Goal: Information Seeking & Learning: Learn about a topic

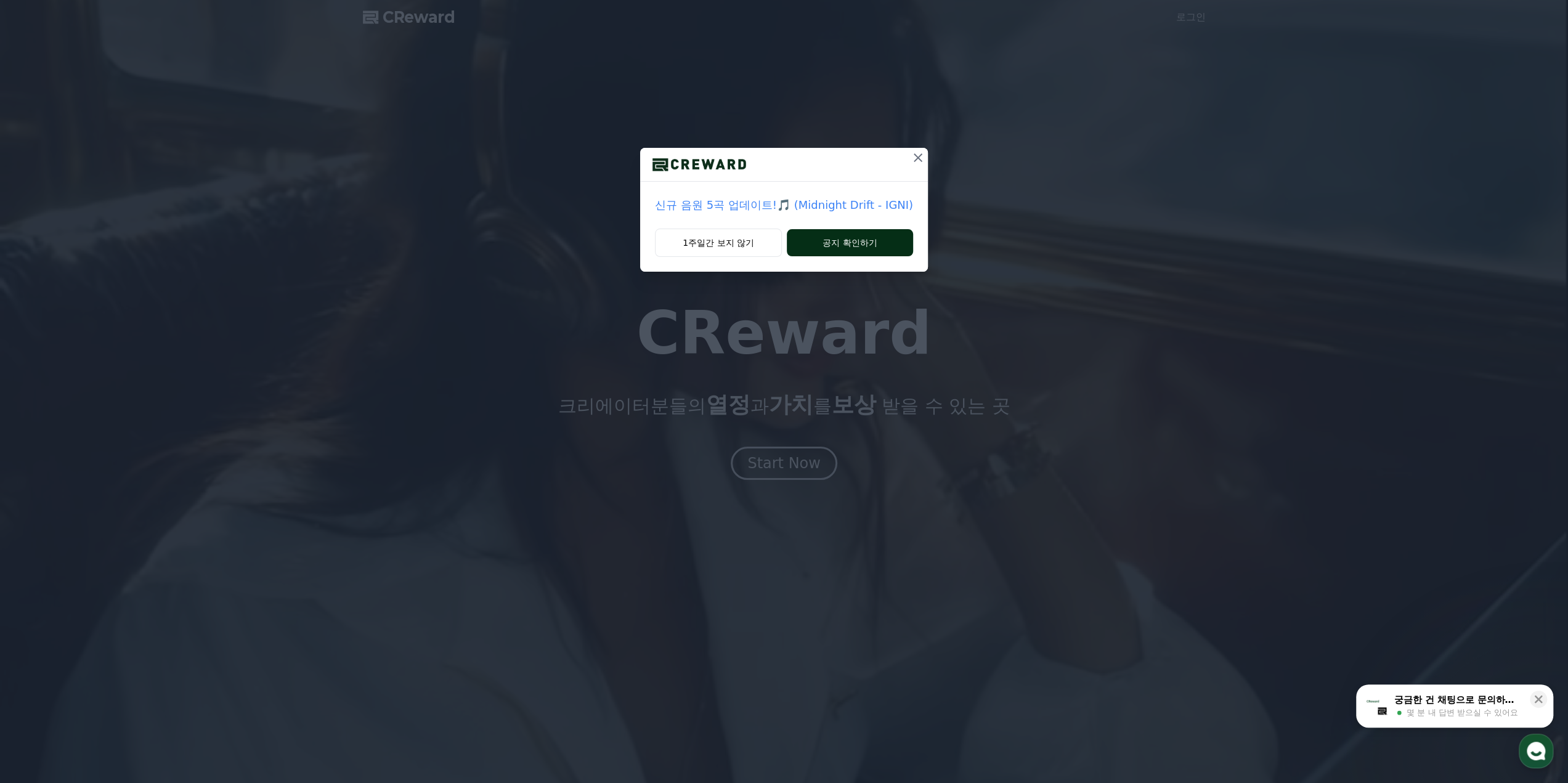
click at [838, 252] on button "공지 확인하기" at bounding box center [850, 242] width 126 height 27
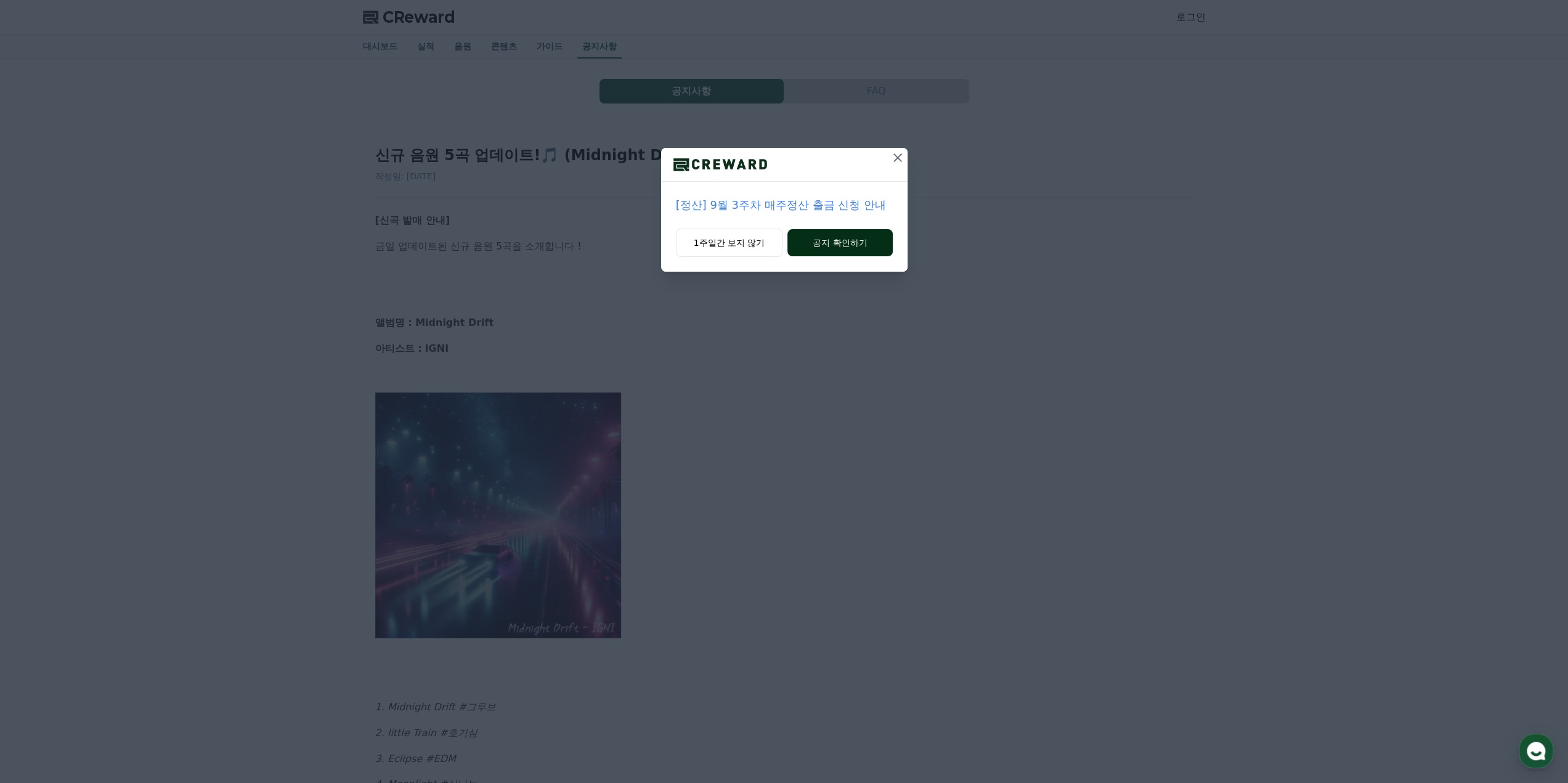
click at [835, 248] on button "공지 확인하기" at bounding box center [840, 242] width 105 height 27
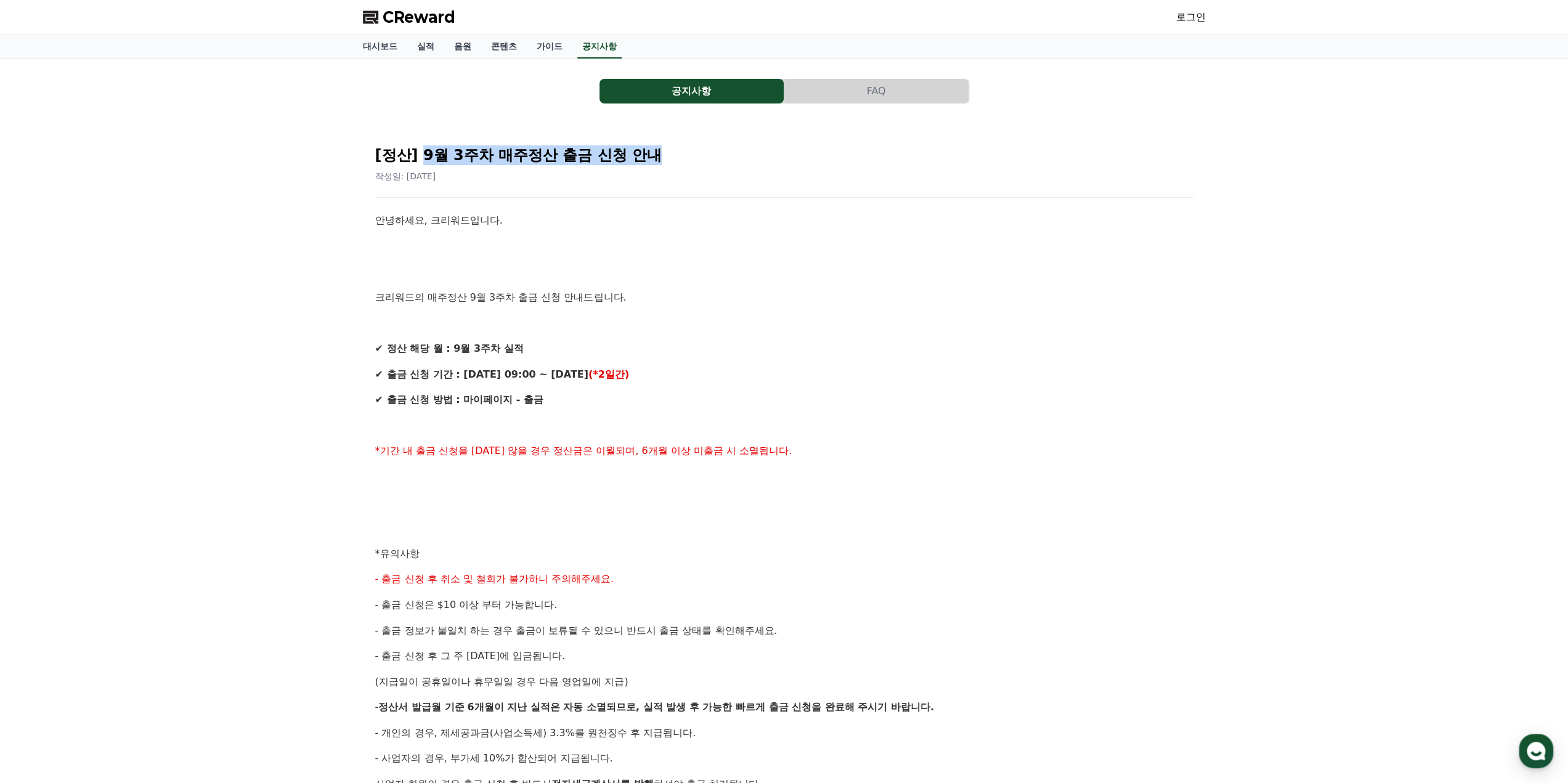
drag, startPoint x: 420, startPoint y: 155, endPoint x: 744, endPoint y: 150, distance: 324.0
click at [744, 150] on h2 "[정산] 9월 3주차 매주정산 출금 신청 안내" at bounding box center [784, 155] width 818 height 20
click at [420, 22] on span "CReward" at bounding box center [419, 17] width 73 height 20
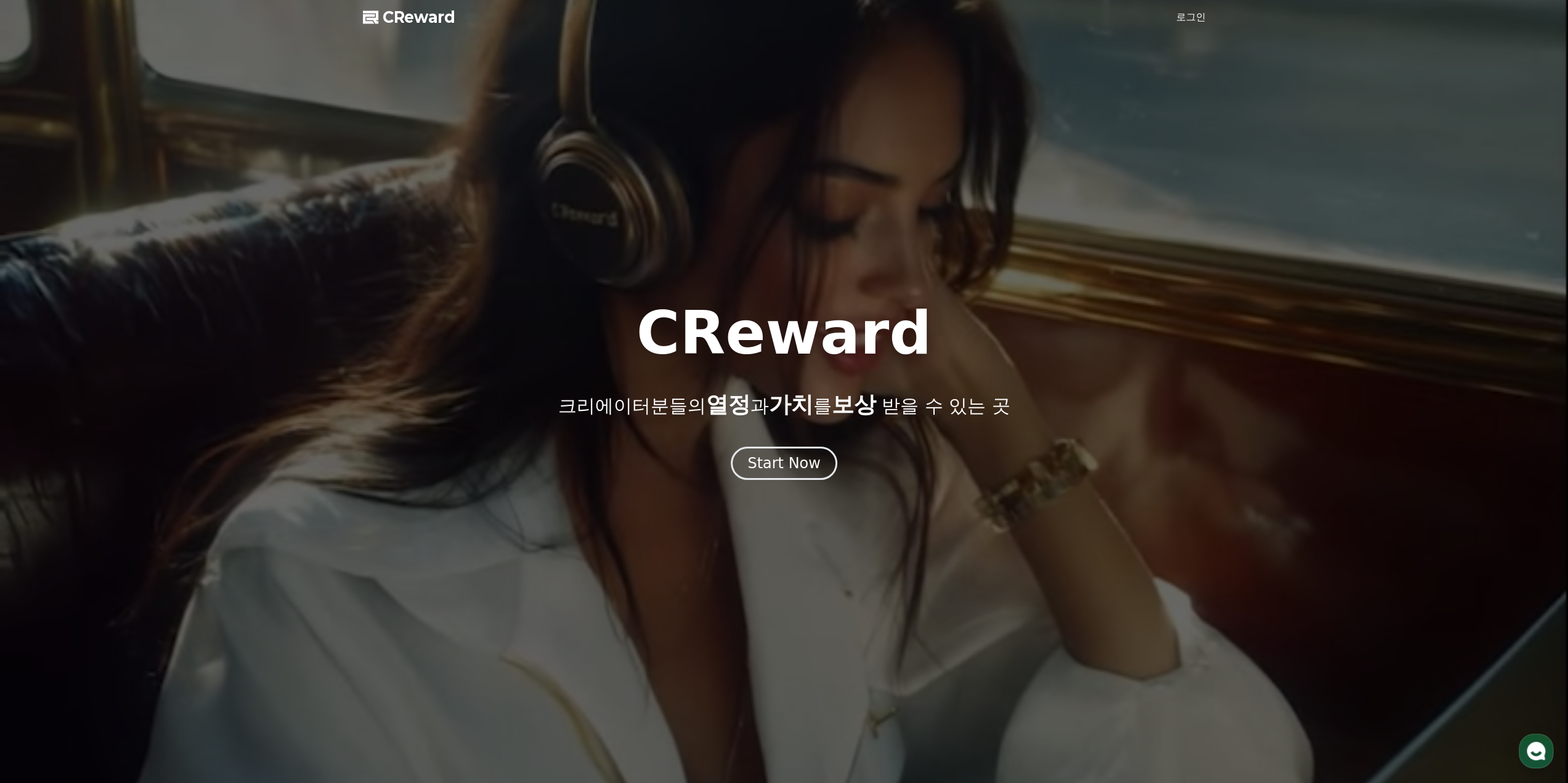
click at [1196, 16] on link "로그인" at bounding box center [1190, 17] width 29 height 15
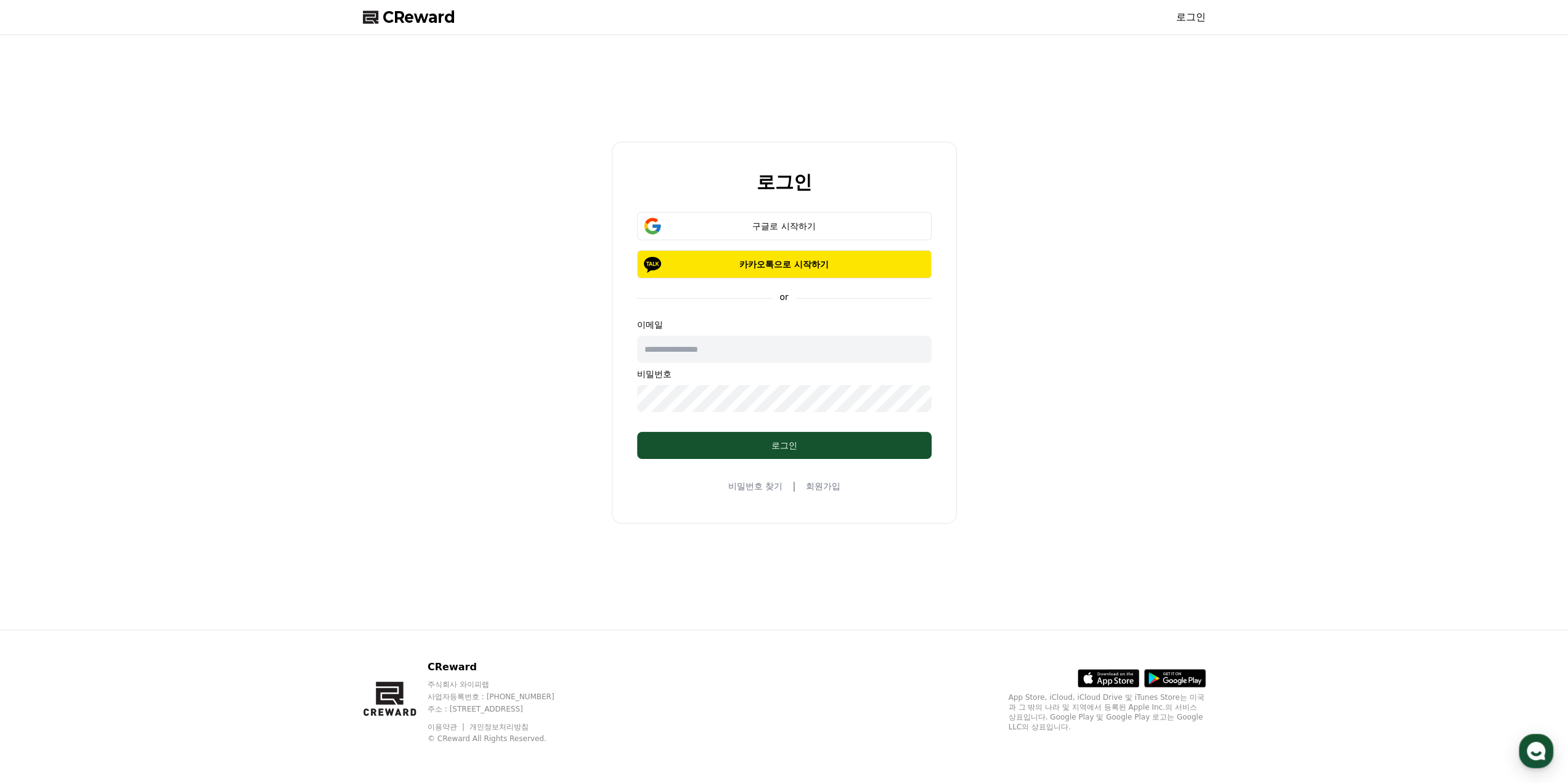
click at [413, 17] on span "CReward" at bounding box center [419, 17] width 73 height 20
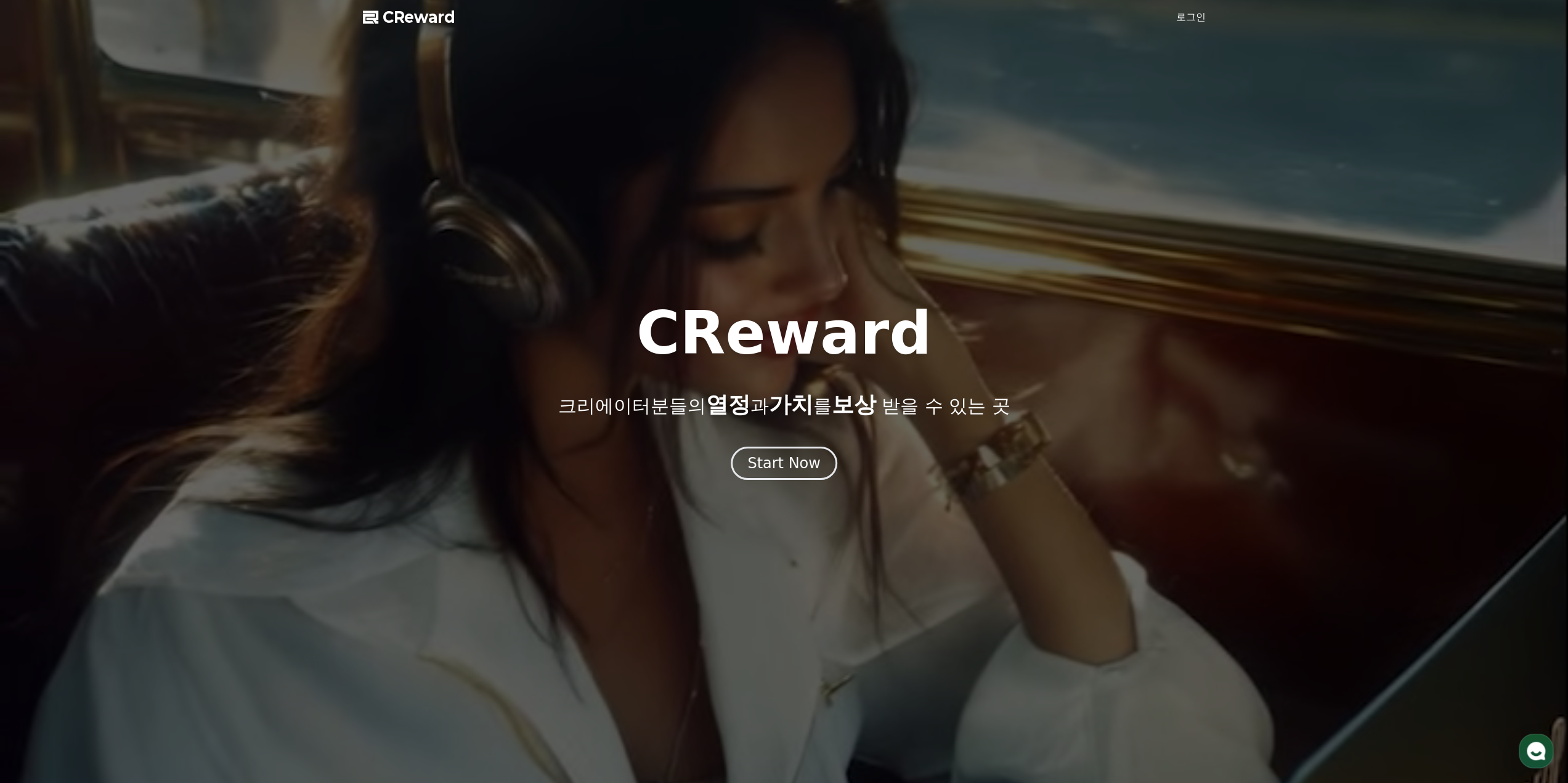
click at [1191, 20] on link "로그인" at bounding box center [1190, 17] width 29 height 15
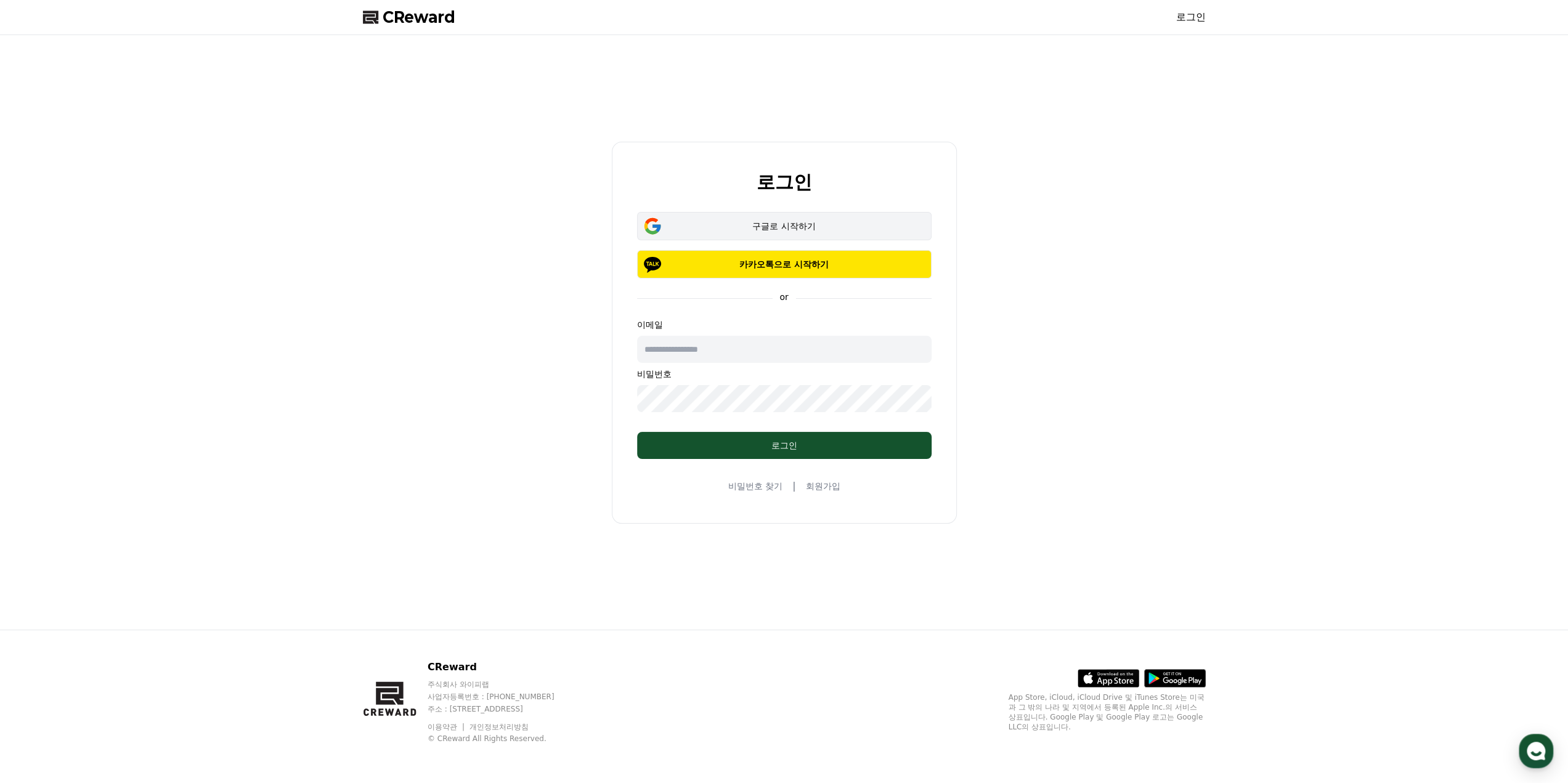
click at [787, 227] on div "구글로 시작하기" at bounding box center [784, 226] width 259 height 12
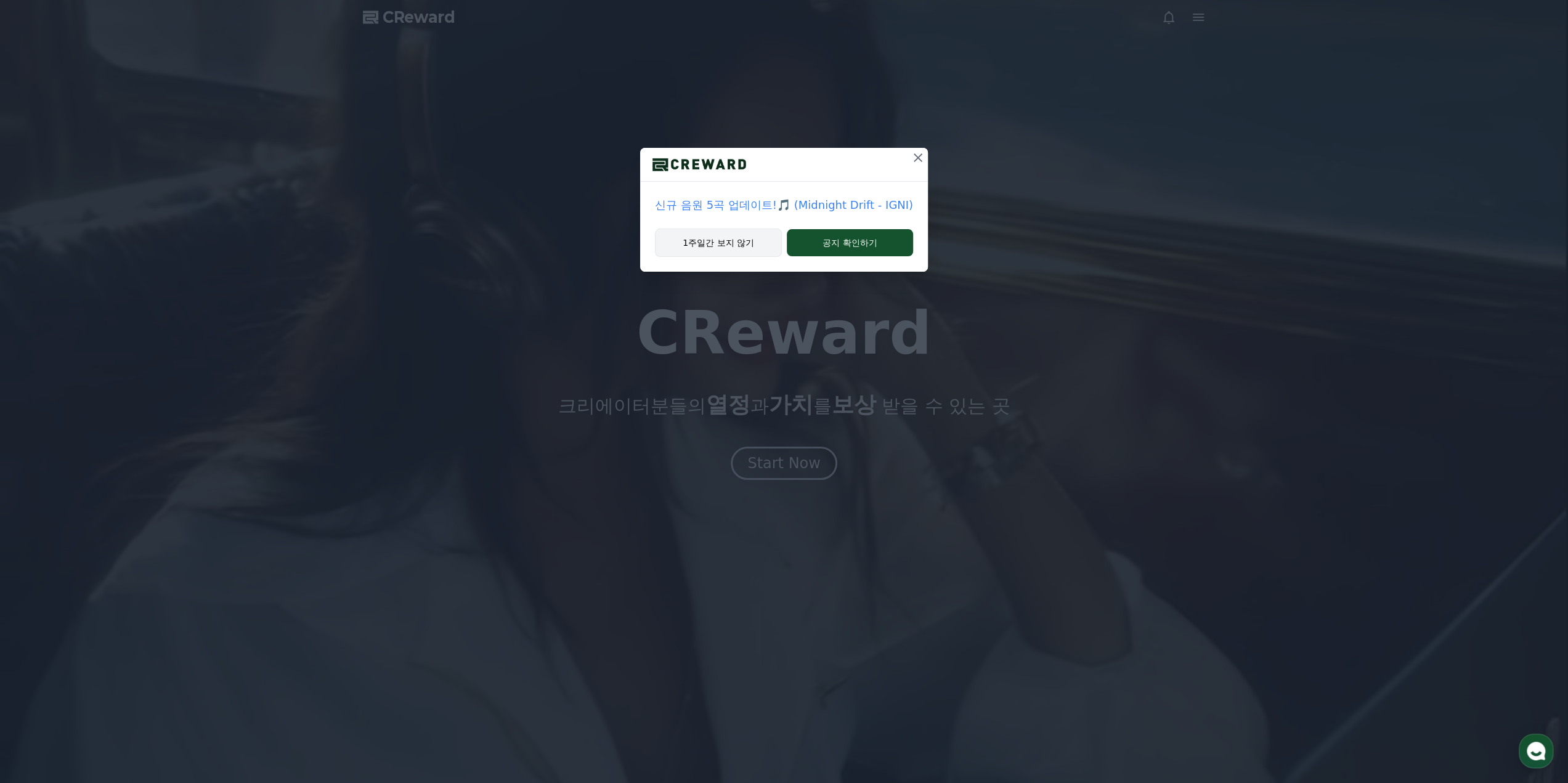
click at [727, 248] on button "1주일간 보지 않기" at bounding box center [718, 242] width 127 height 29
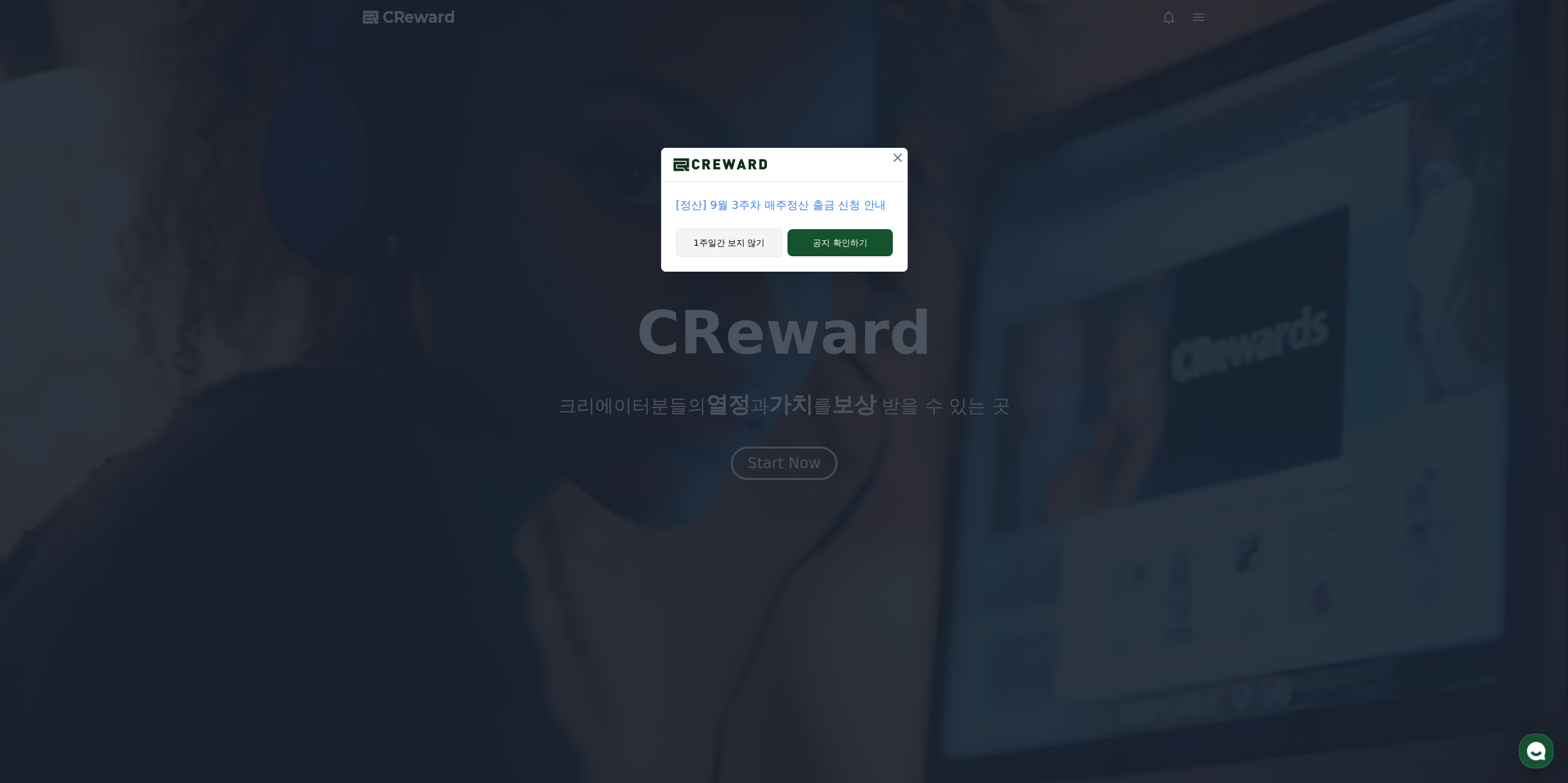
click at [739, 245] on button "1주일간 보지 않기" at bounding box center [729, 242] width 107 height 29
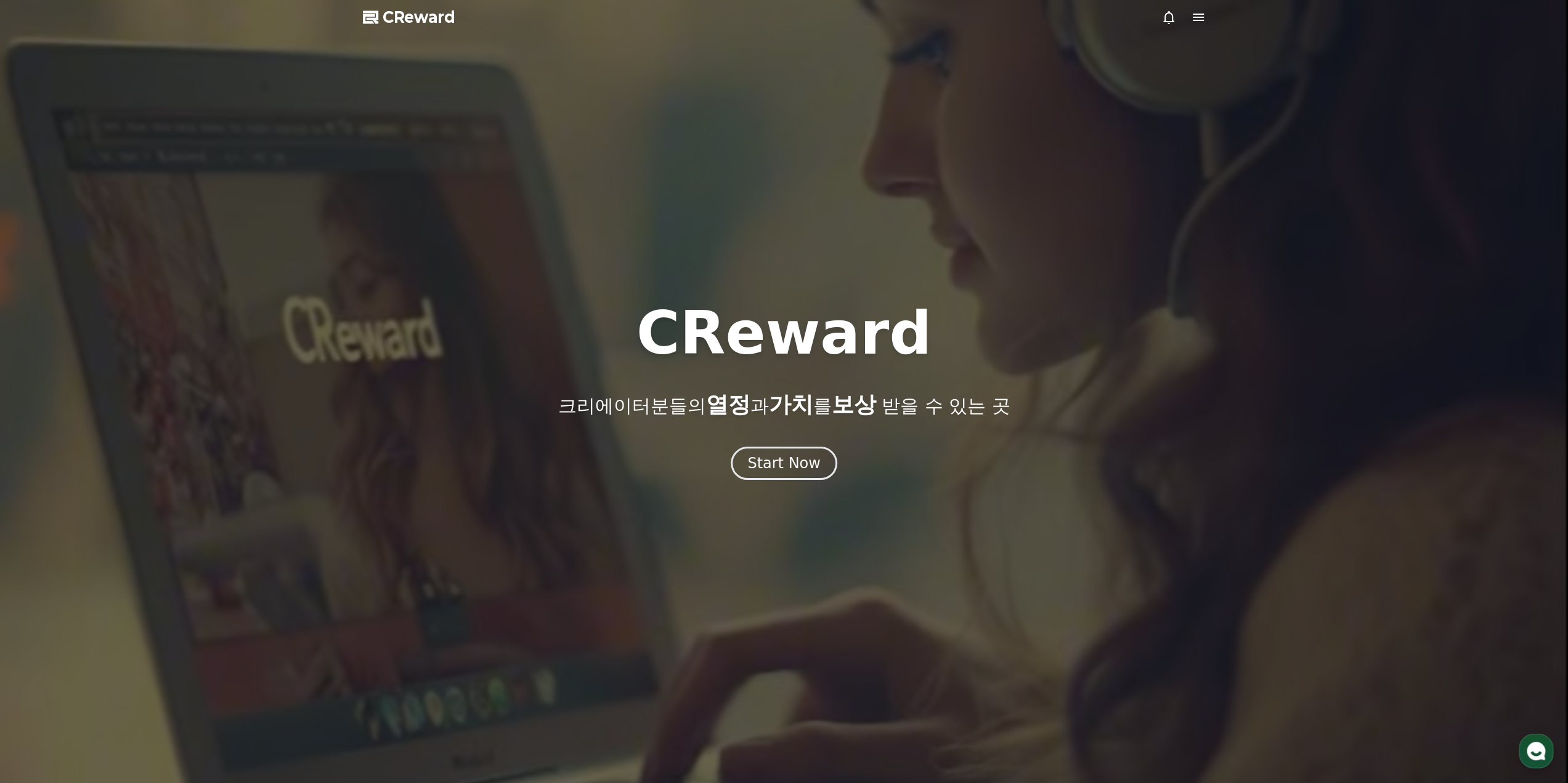
click at [790, 480] on div at bounding box center [784, 391] width 1568 height 783
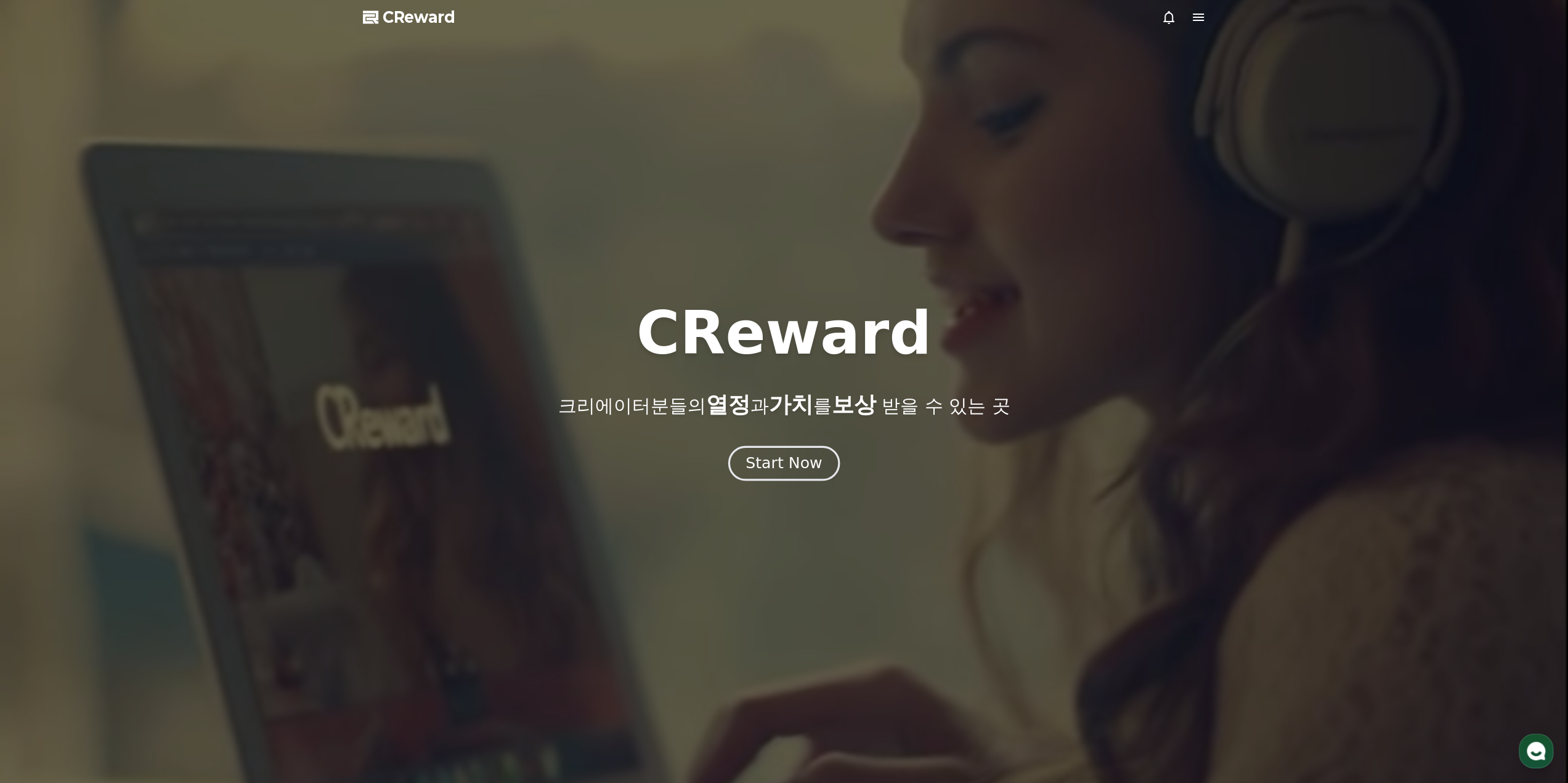
click at [790, 473] on div "Start Now" at bounding box center [784, 463] width 77 height 21
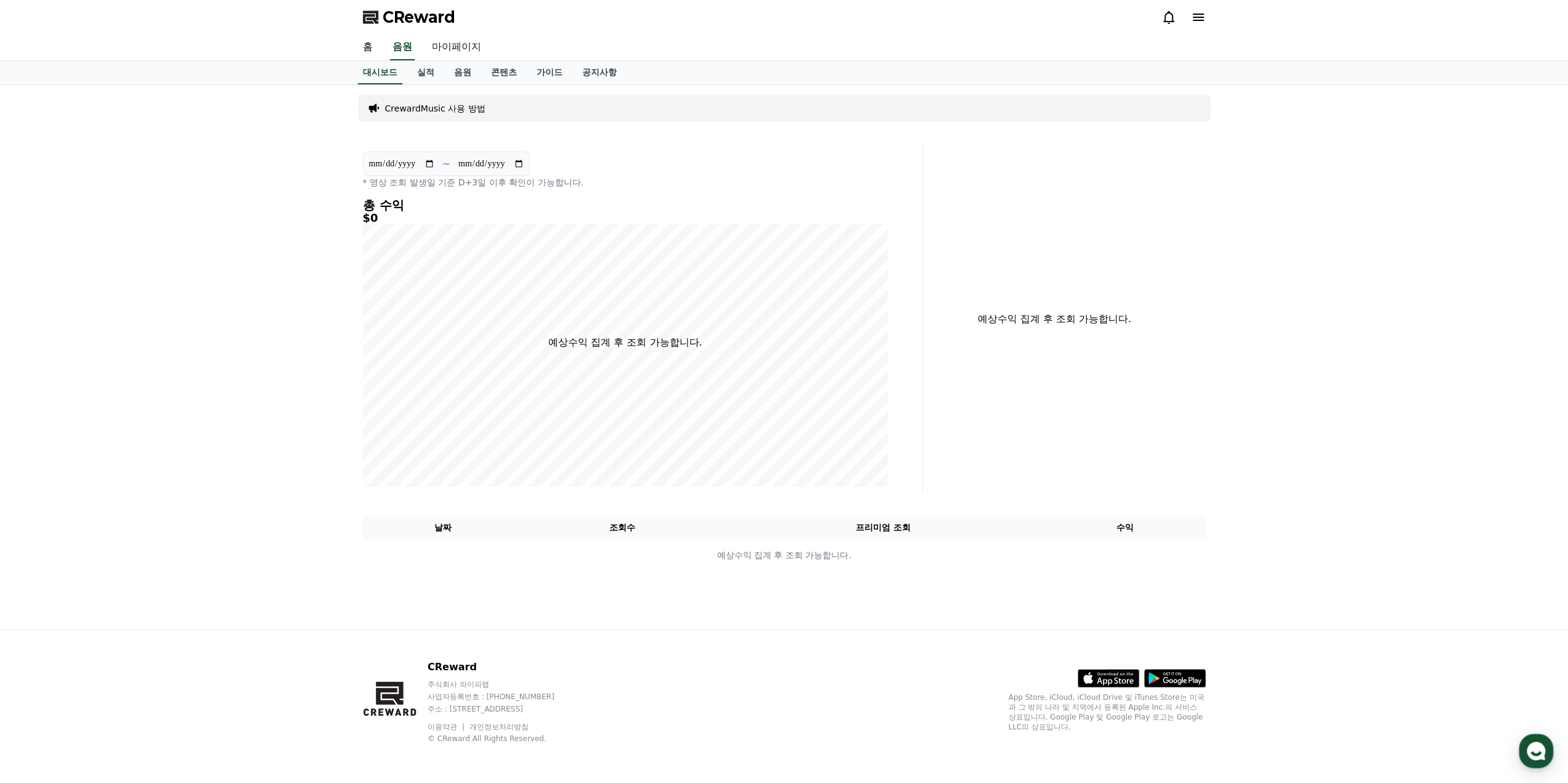
click at [466, 49] on link "마이페이지" at bounding box center [456, 47] width 69 height 26
select select "**********"
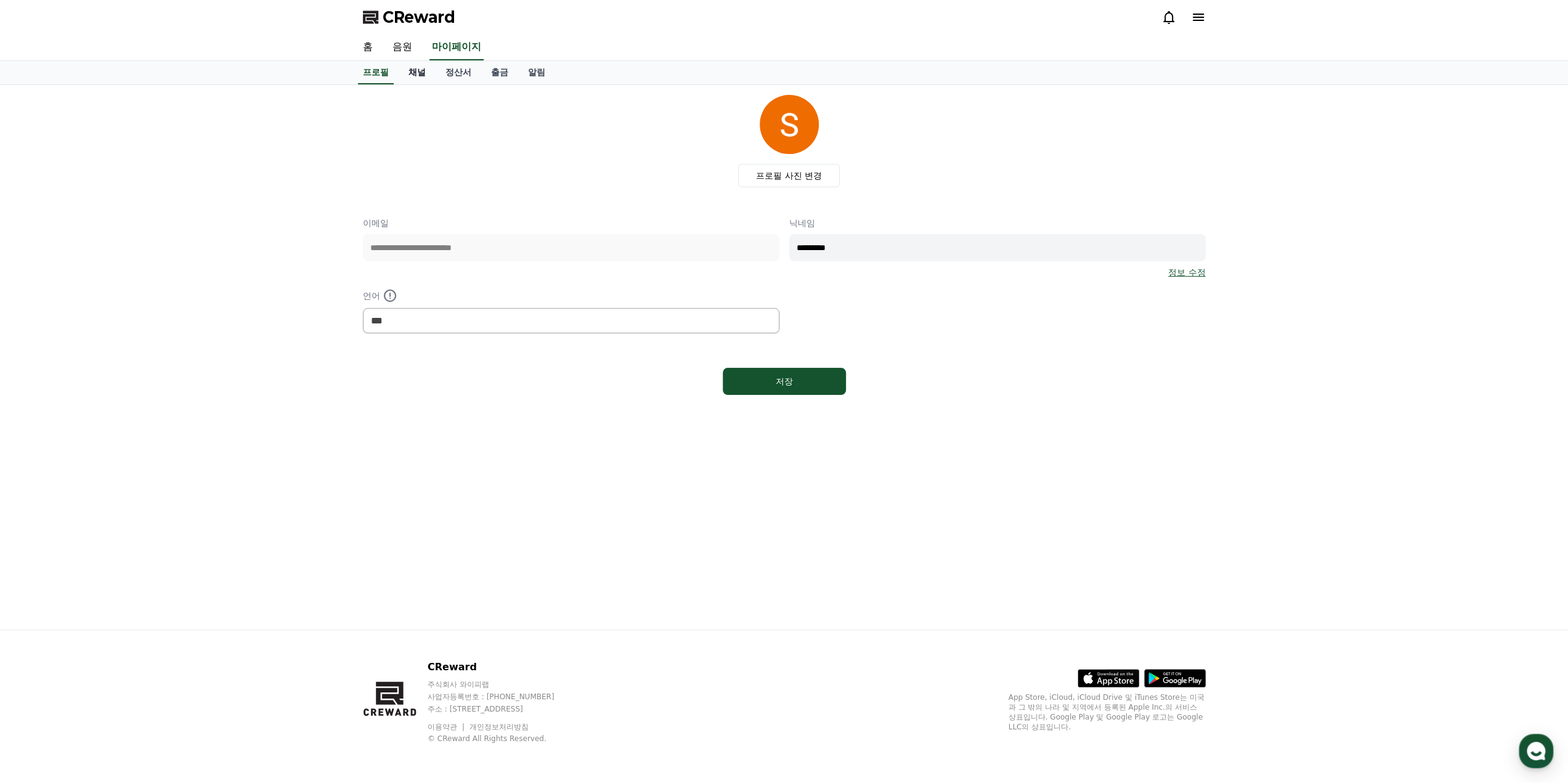
click at [414, 72] on link "채널" at bounding box center [417, 72] width 37 height 23
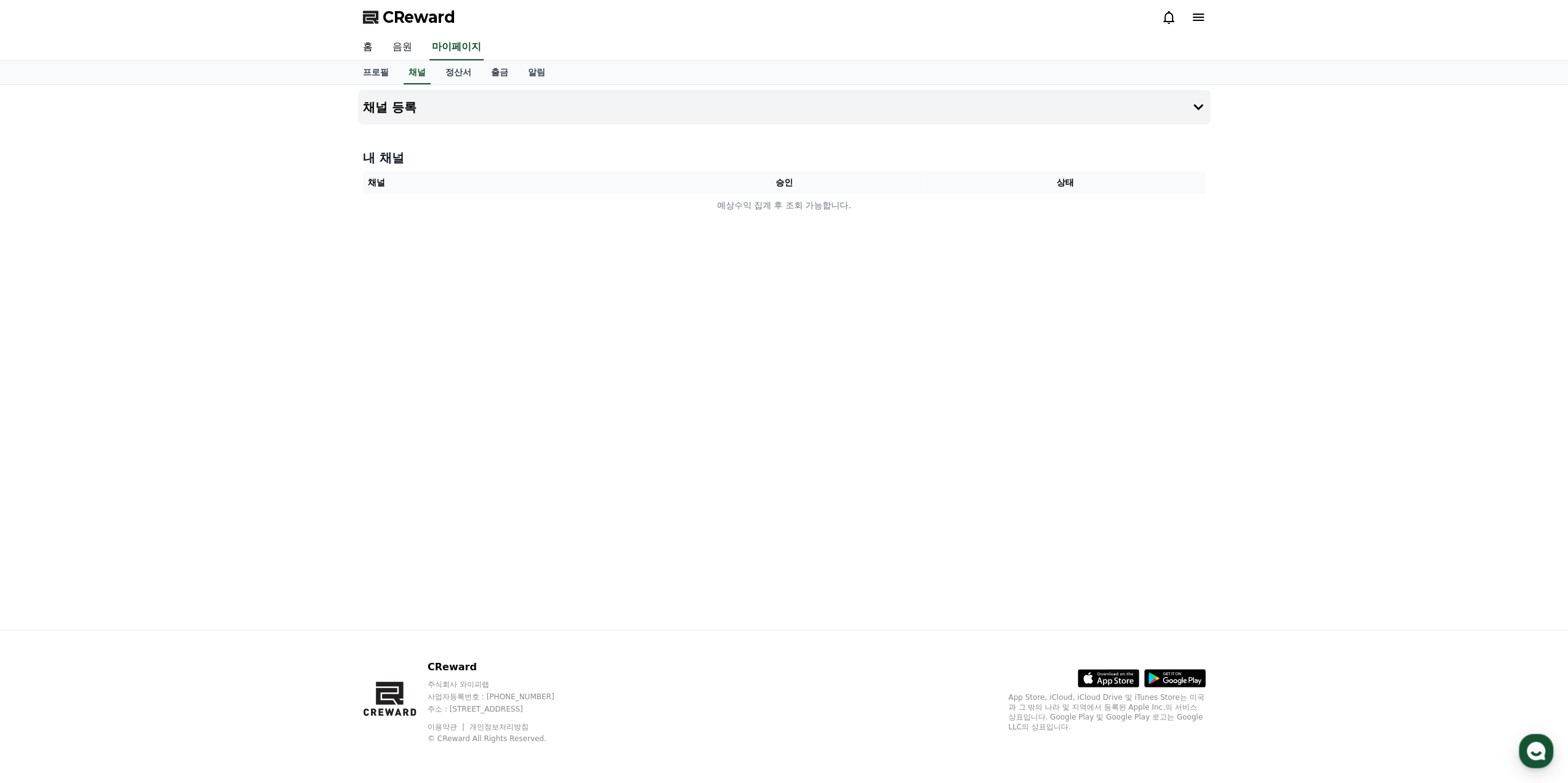
click at [408, 47] on link "음원" at bounding box center [402, 47] width 40 height 26
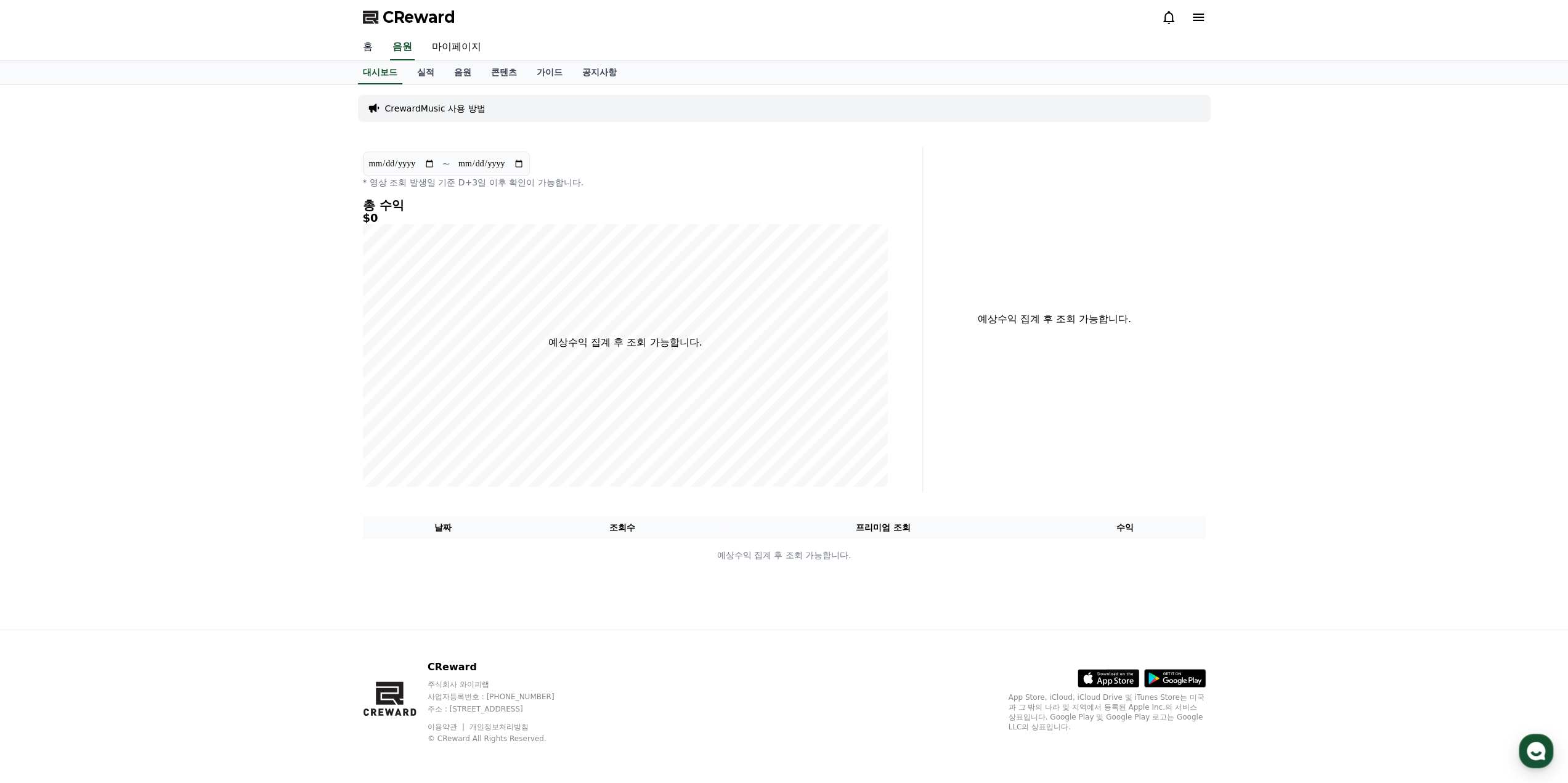
click at [366, 49] on link "홈" at bounding box center [367, 47] width 29 height 26
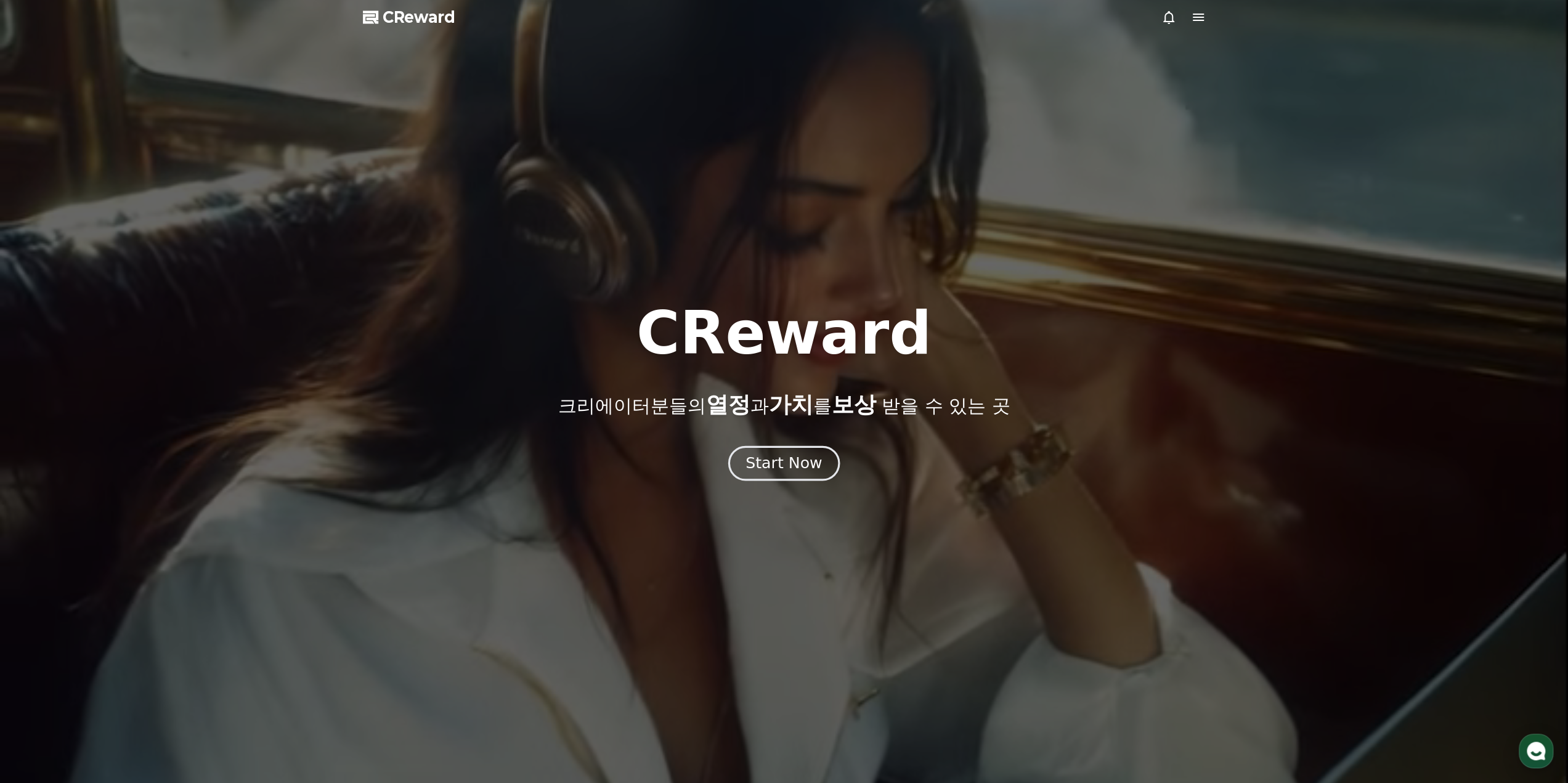
click at [799, 467] on div "Start Now" at bounding box center [784, 463] width 77 height 21
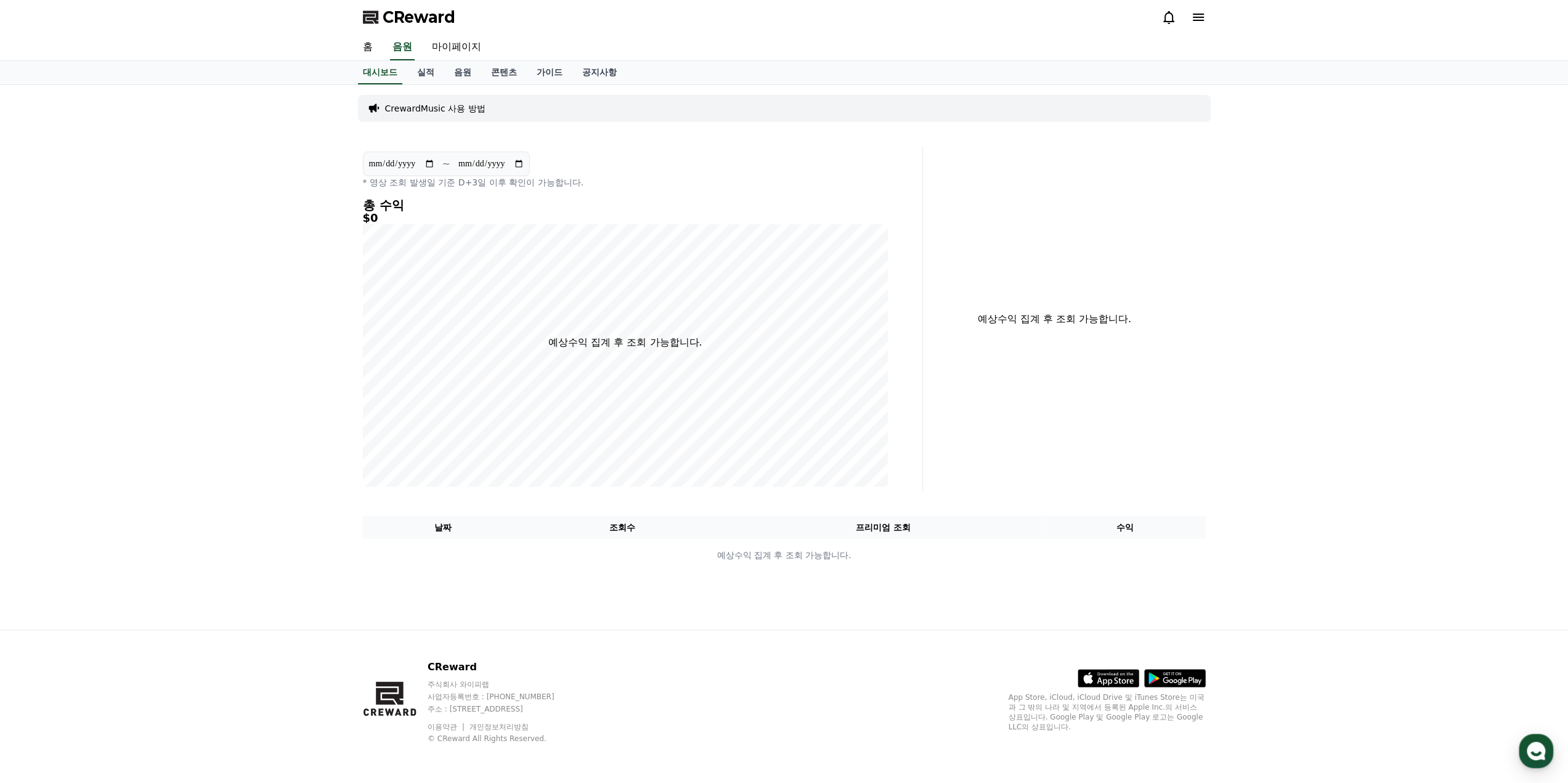
click at [1195, 17] on icon at bounding box center [1198, 17] width 11 height 8
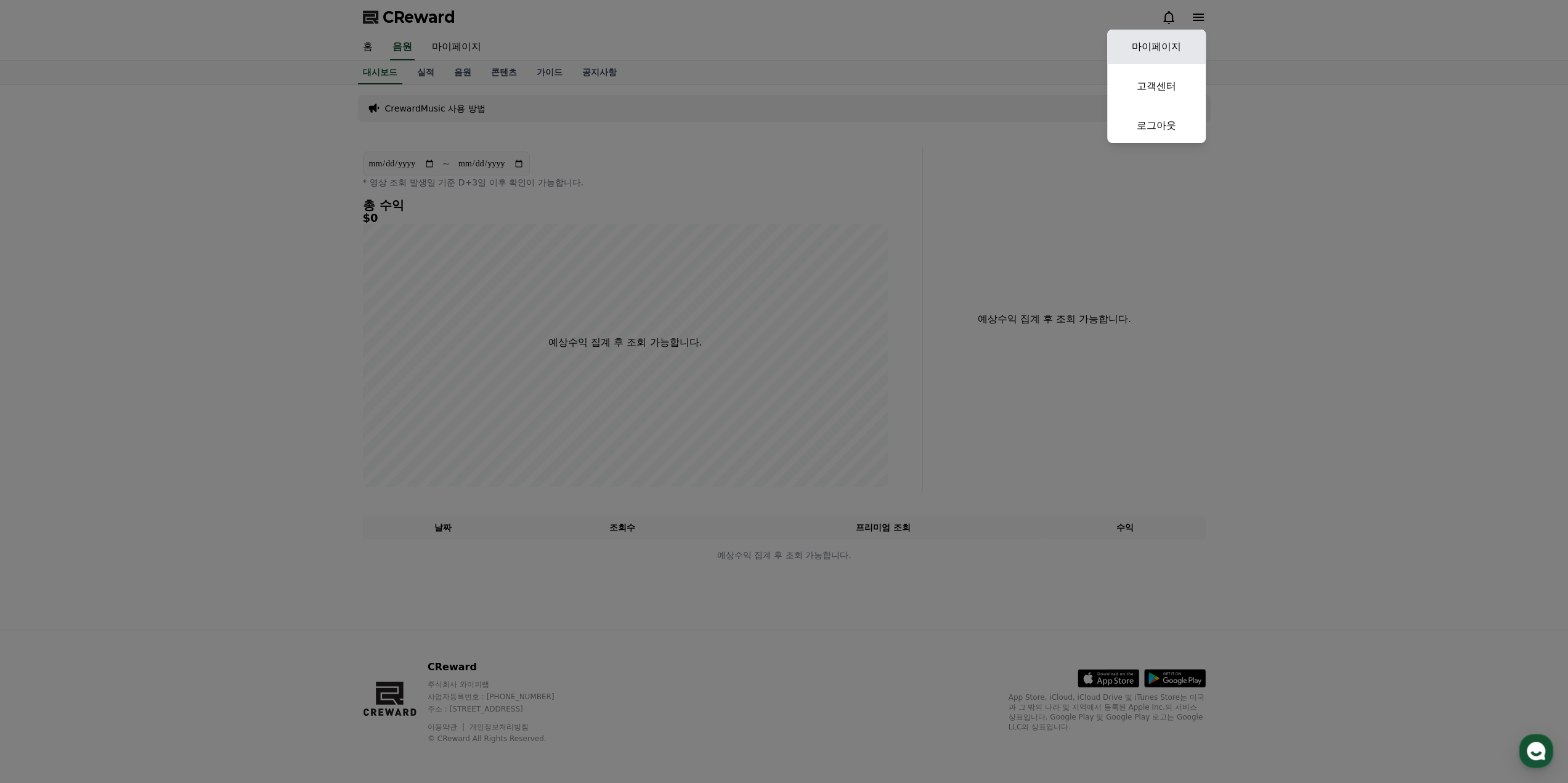
click at [1153, 50] on link "마이페이지" at bounding box center [1156, 47] width 98 height 35
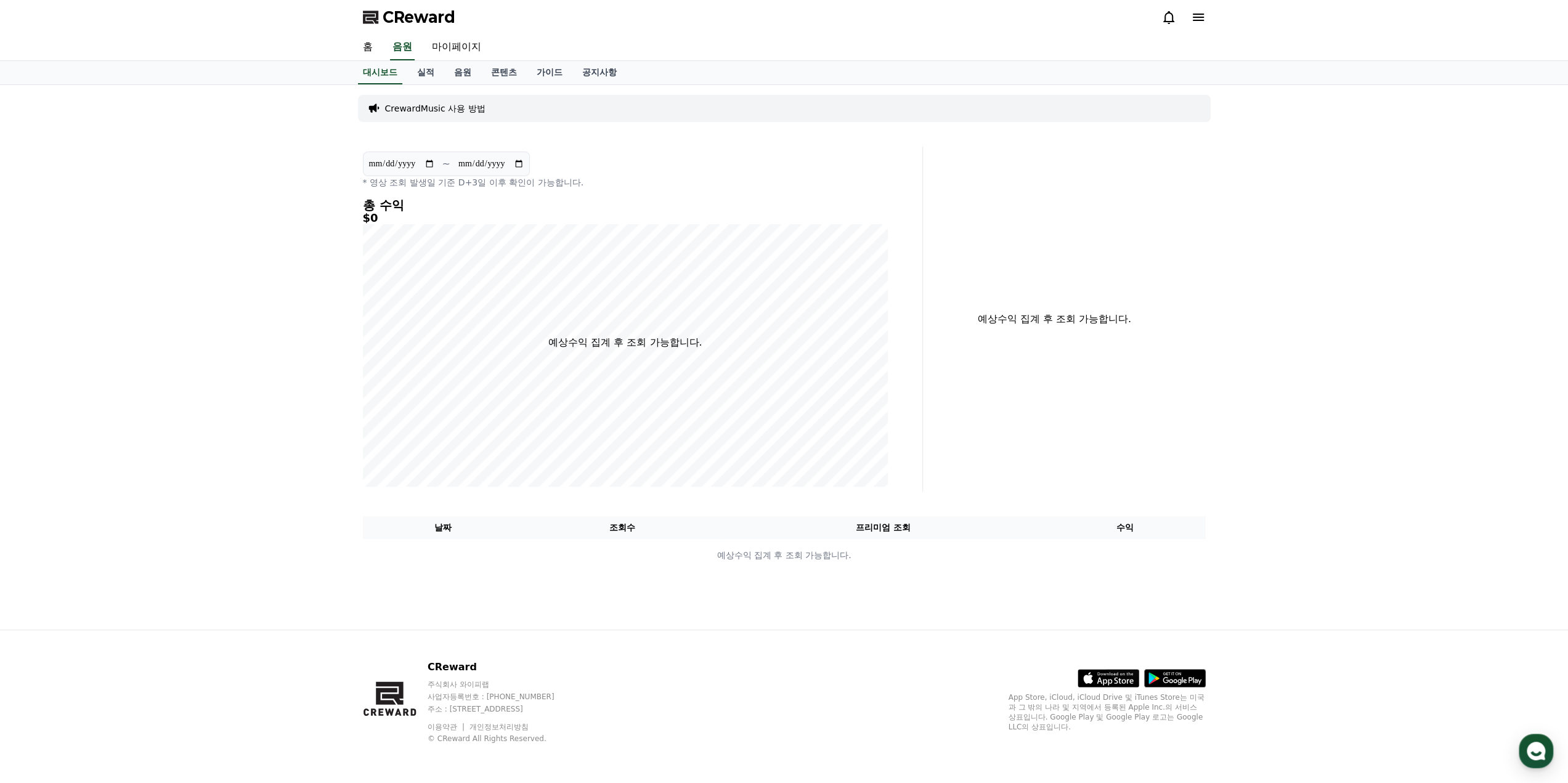
select select "**********"
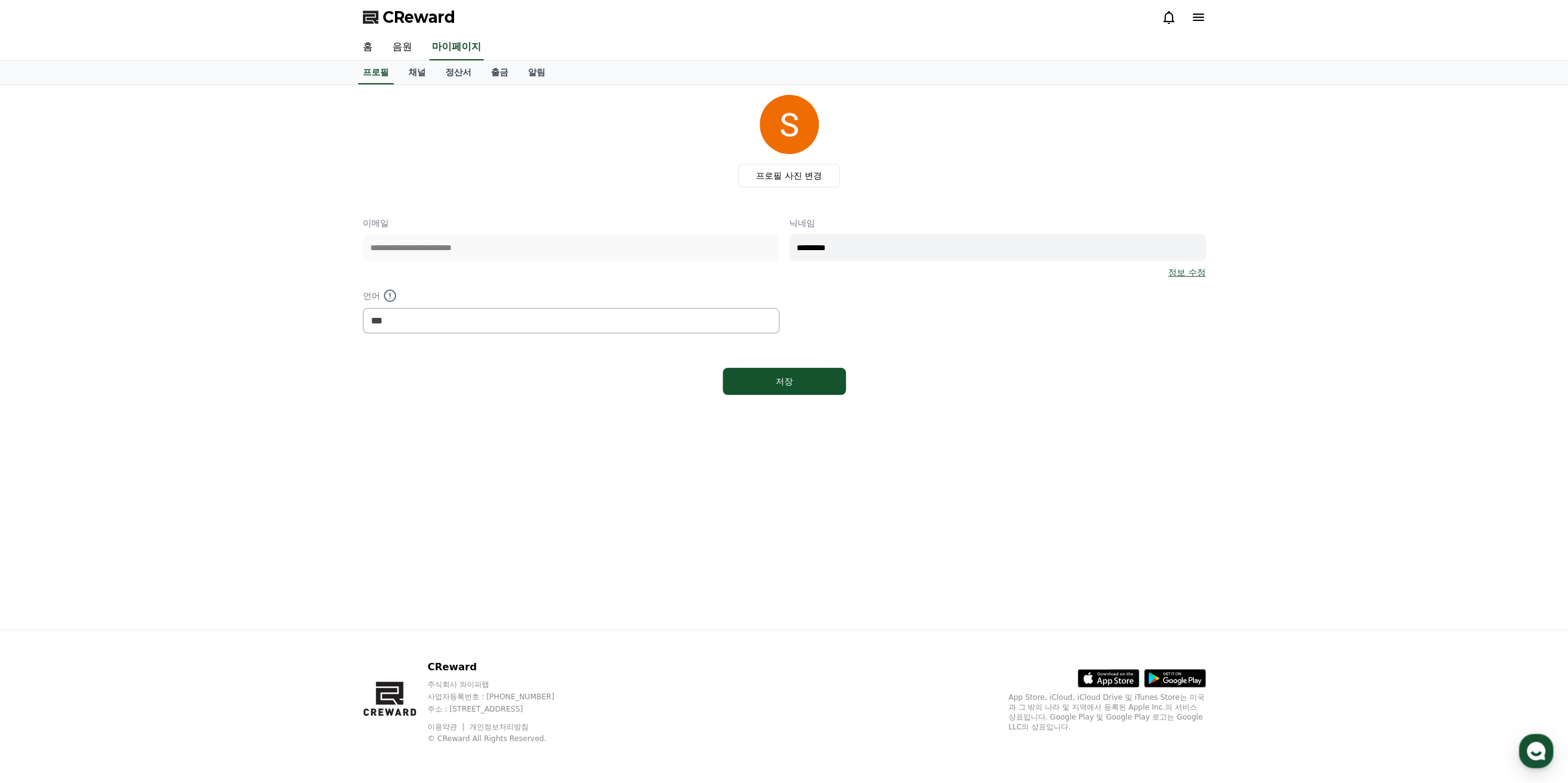
click at [1194, 19] on icon at bounding box center [1198, 17] width 15 height 15
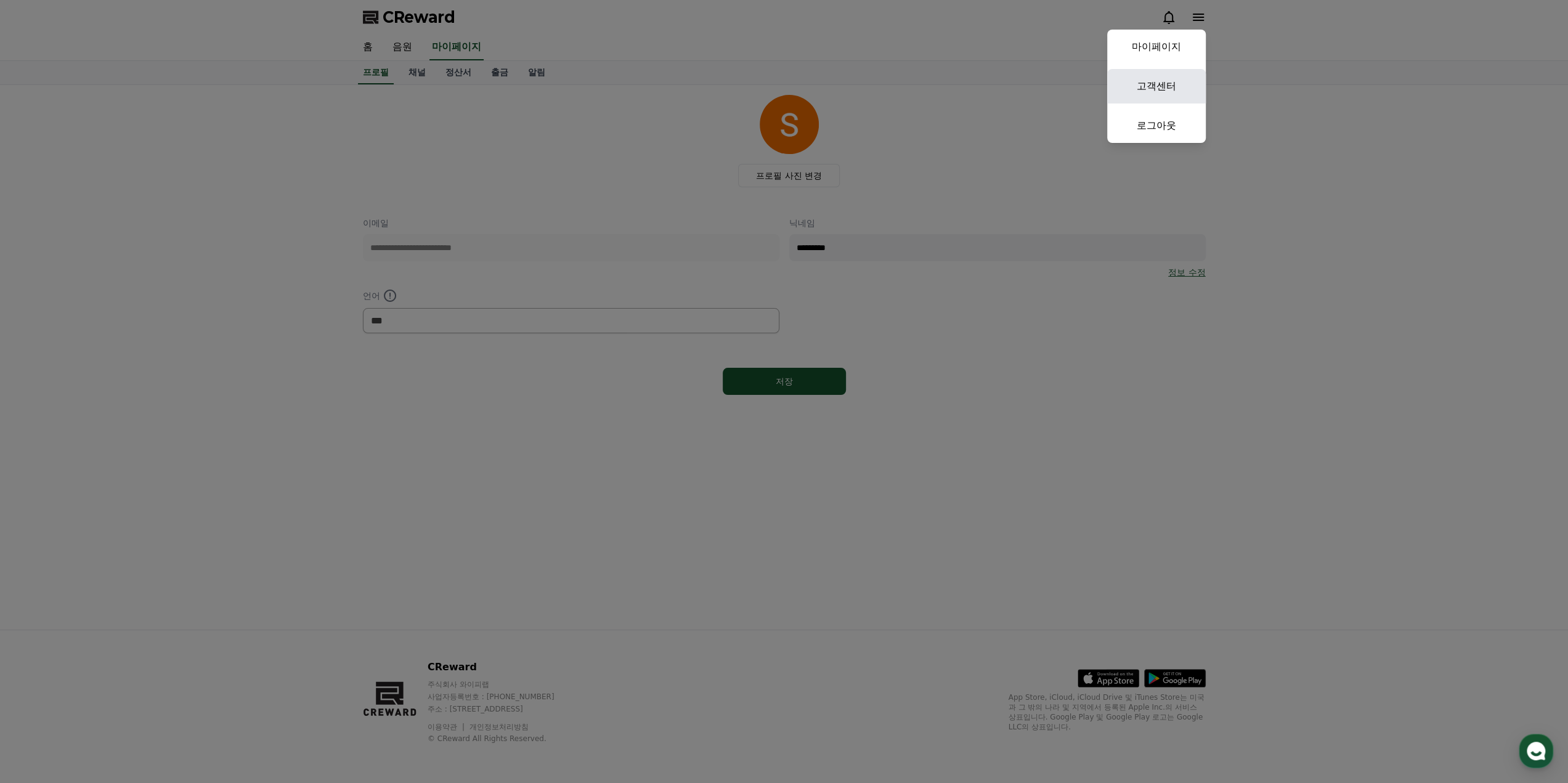
click at [1151, 92] on link "고객센터" at bounding box center [1156, 86] width 98 height 35
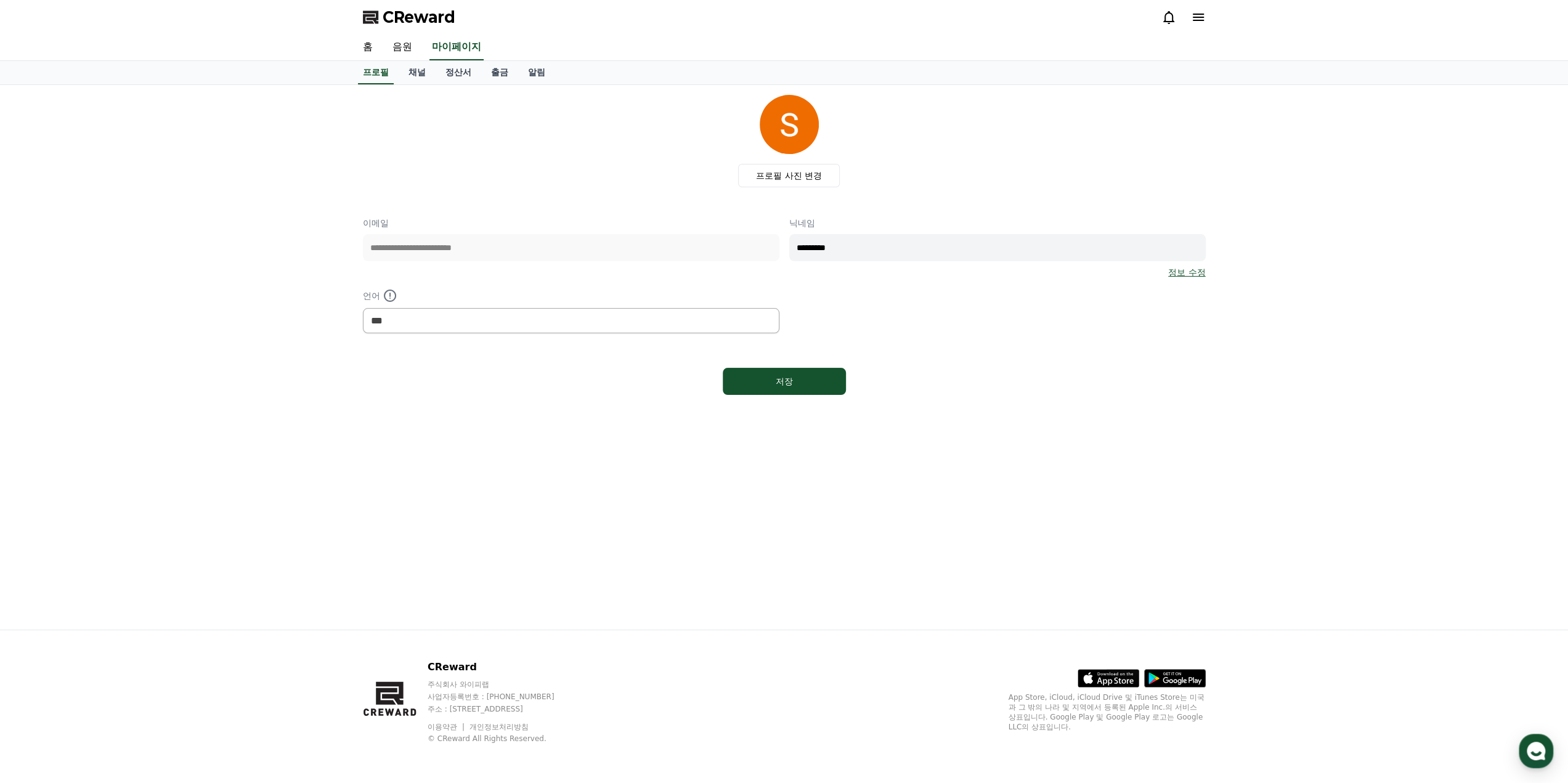
click at [411, 17] on span "CReward" at bounding box center [419, 17] width 73 height 20
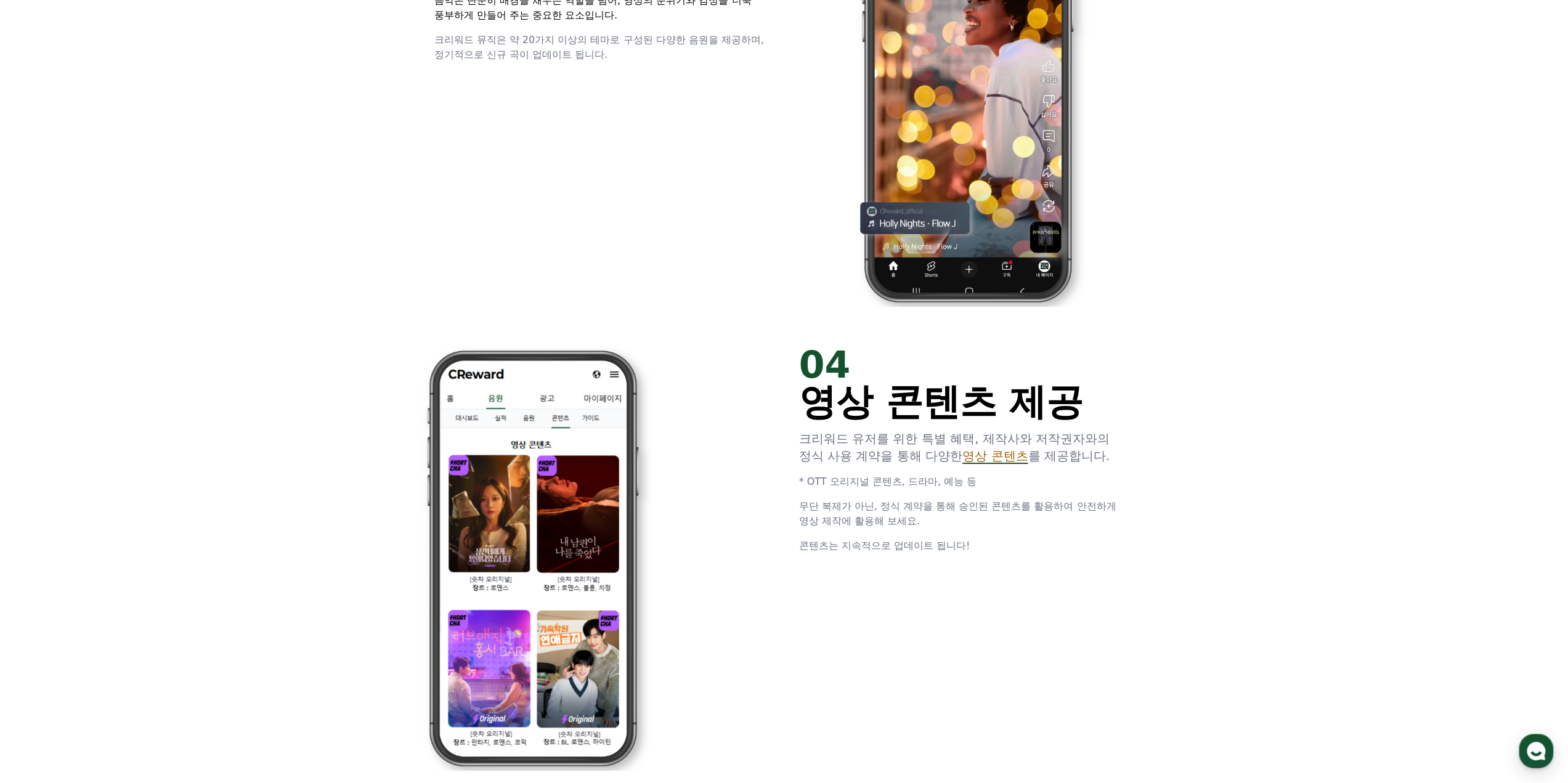
scroll to position [2526, 0]
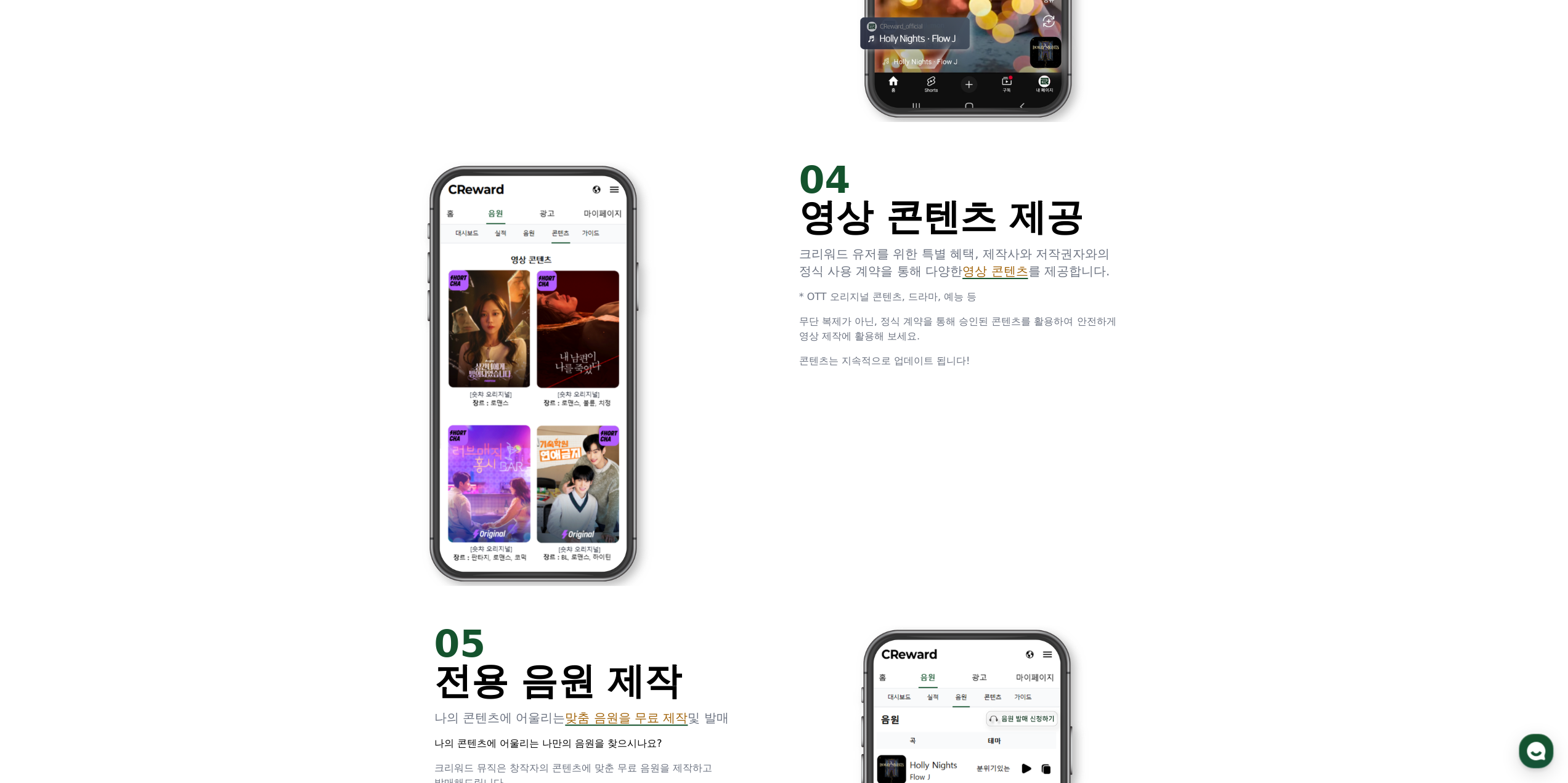
click at [995, 277] on span "영상 콘텐츠" at bounding box center [995, 271] width 65 height 15
drag, startPoint x: 817, startPoint y: 324, endPoint x: 993, endPoint y: 347, distance: 177.5
click at [993, 347] on div "04 영상 콘텐츠 제공 크리워드 유저를 위한 특별 혜택, 제작사와 저작권자와의 정식 사용 계약을 통해 다양한 영상 콘텐츠 를 제공합니다. * …" at bounding box center [966, 265] width 335 height 207
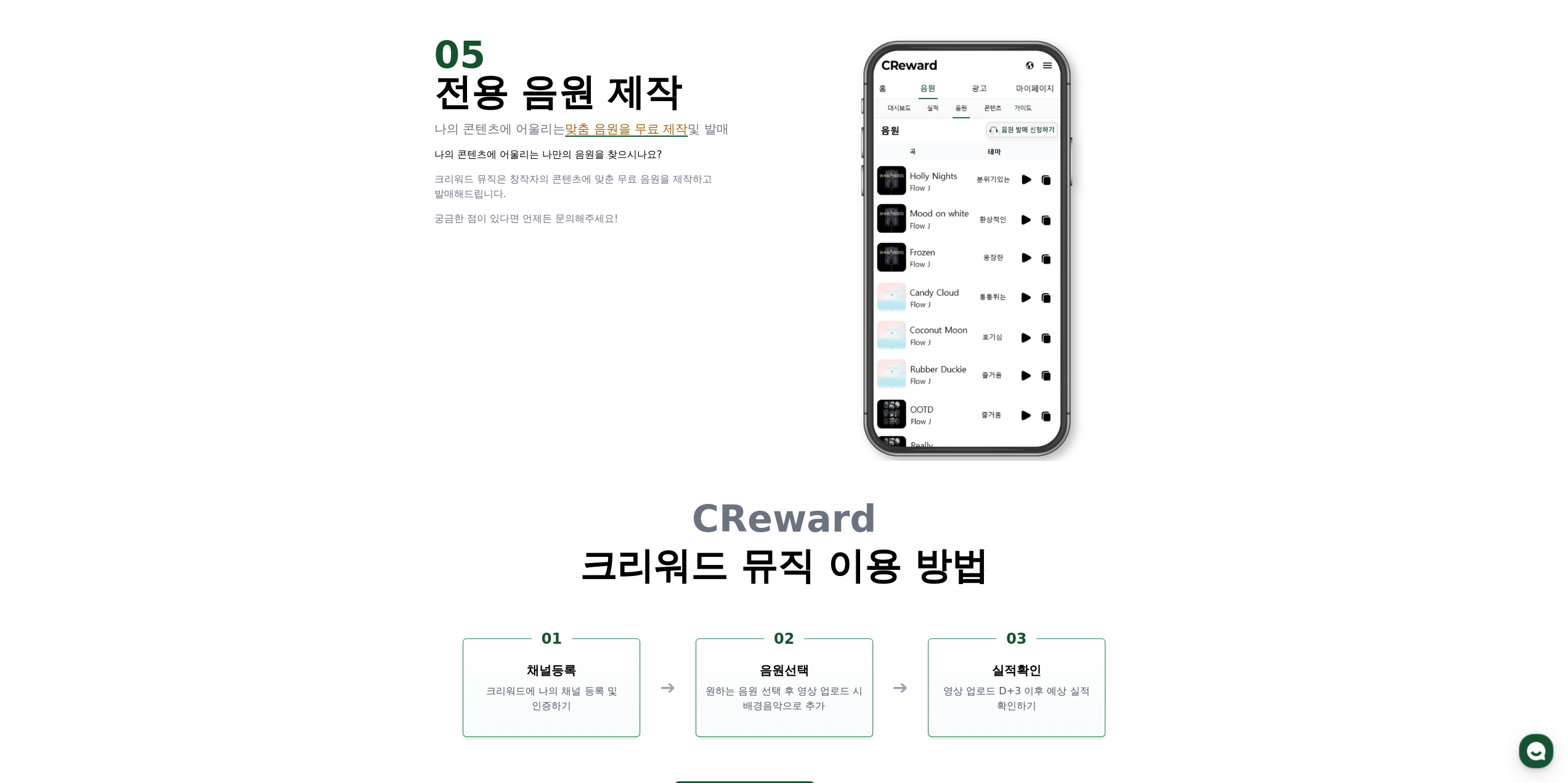
scroll to position [3143, 0]
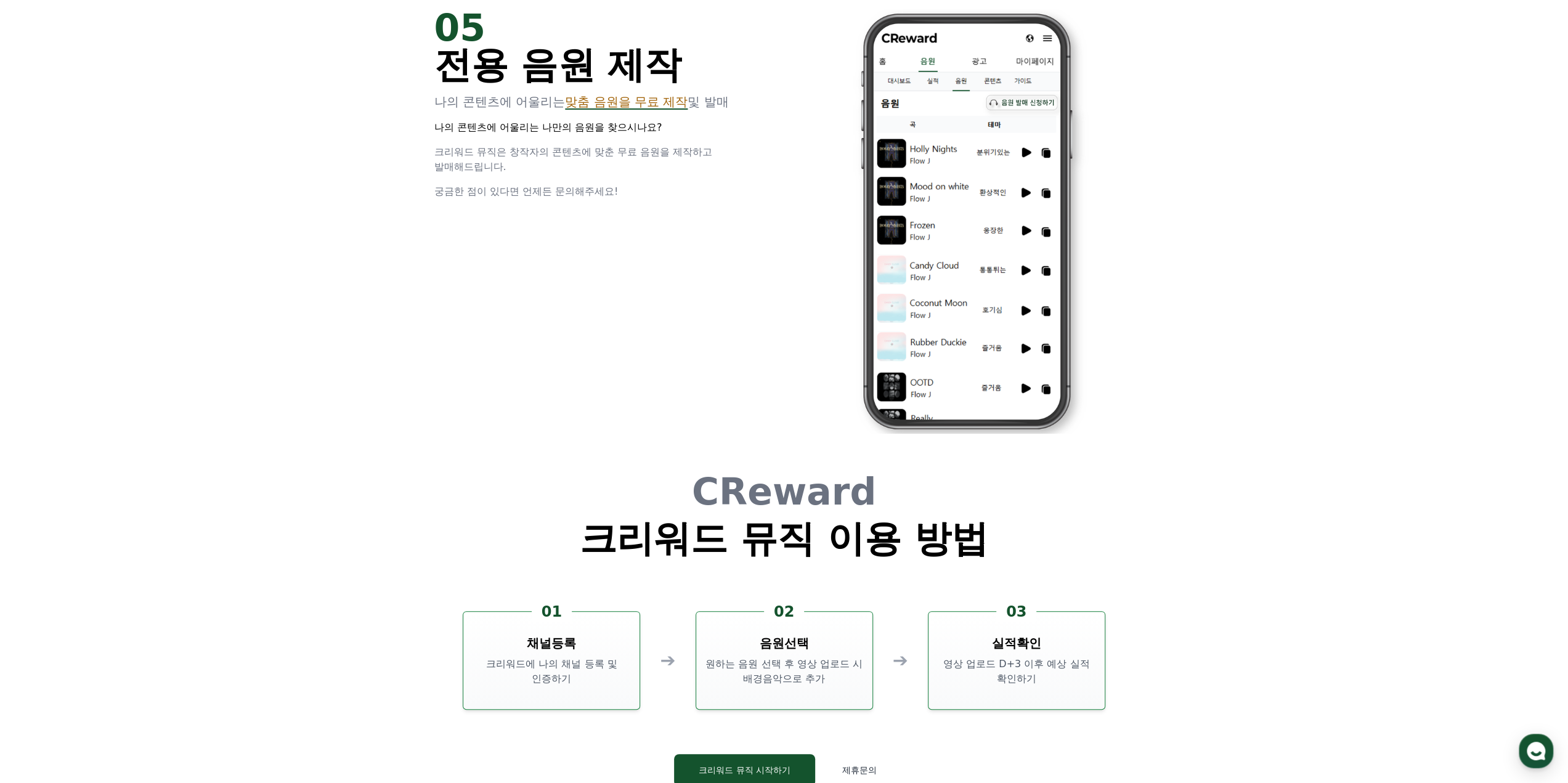
click at [703, 465] on div "CReward 크리워드 뮤직 이용 방법 01 채널등록 크리워드에 나의 채널 등록 및 인증하기 ➔ 02 음원선택 원하는 음원 선택 후 영상 업로…" at bounding box center [784, 640] width 739 height 372
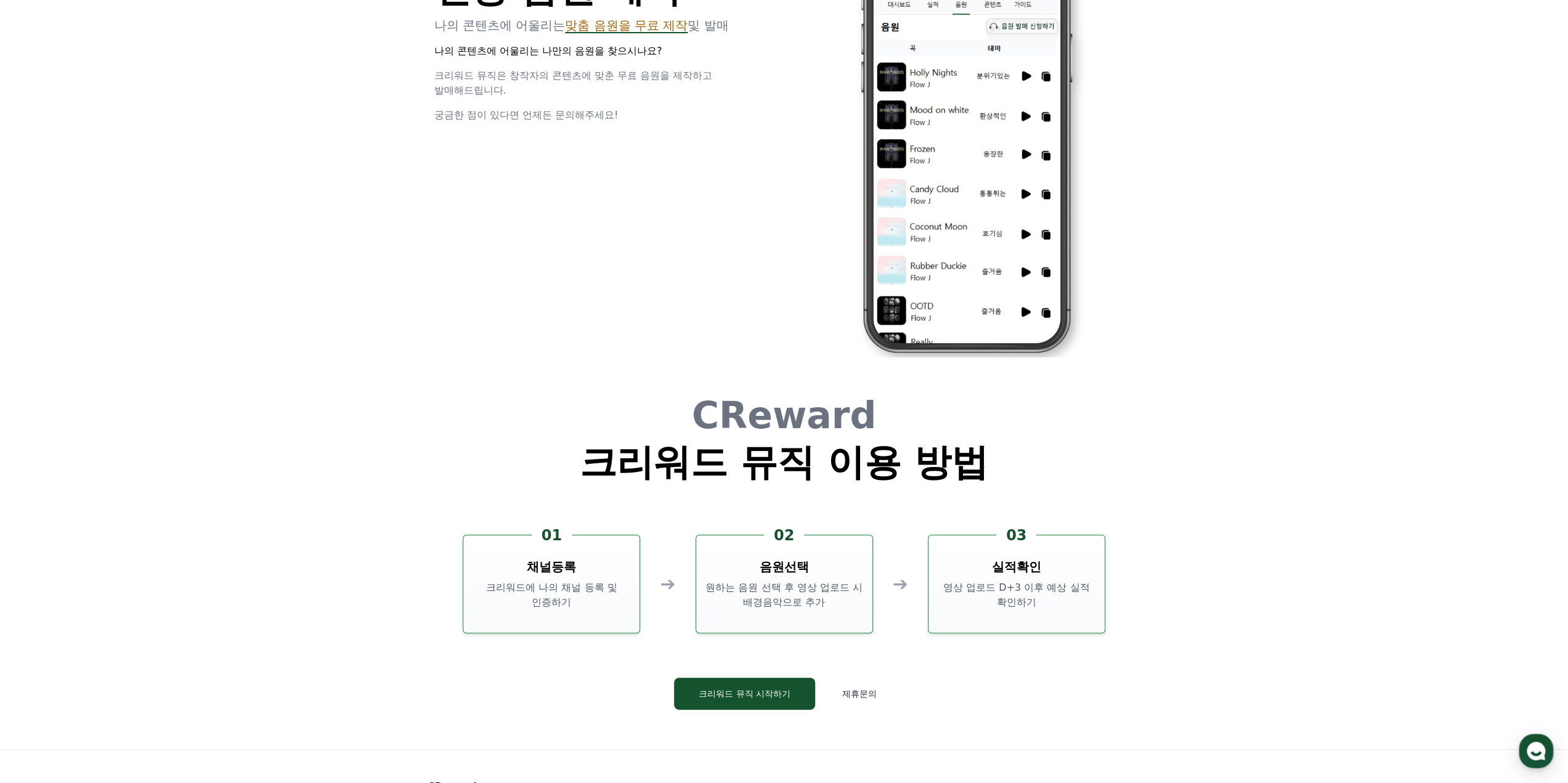
scroll to position [3338, 0]
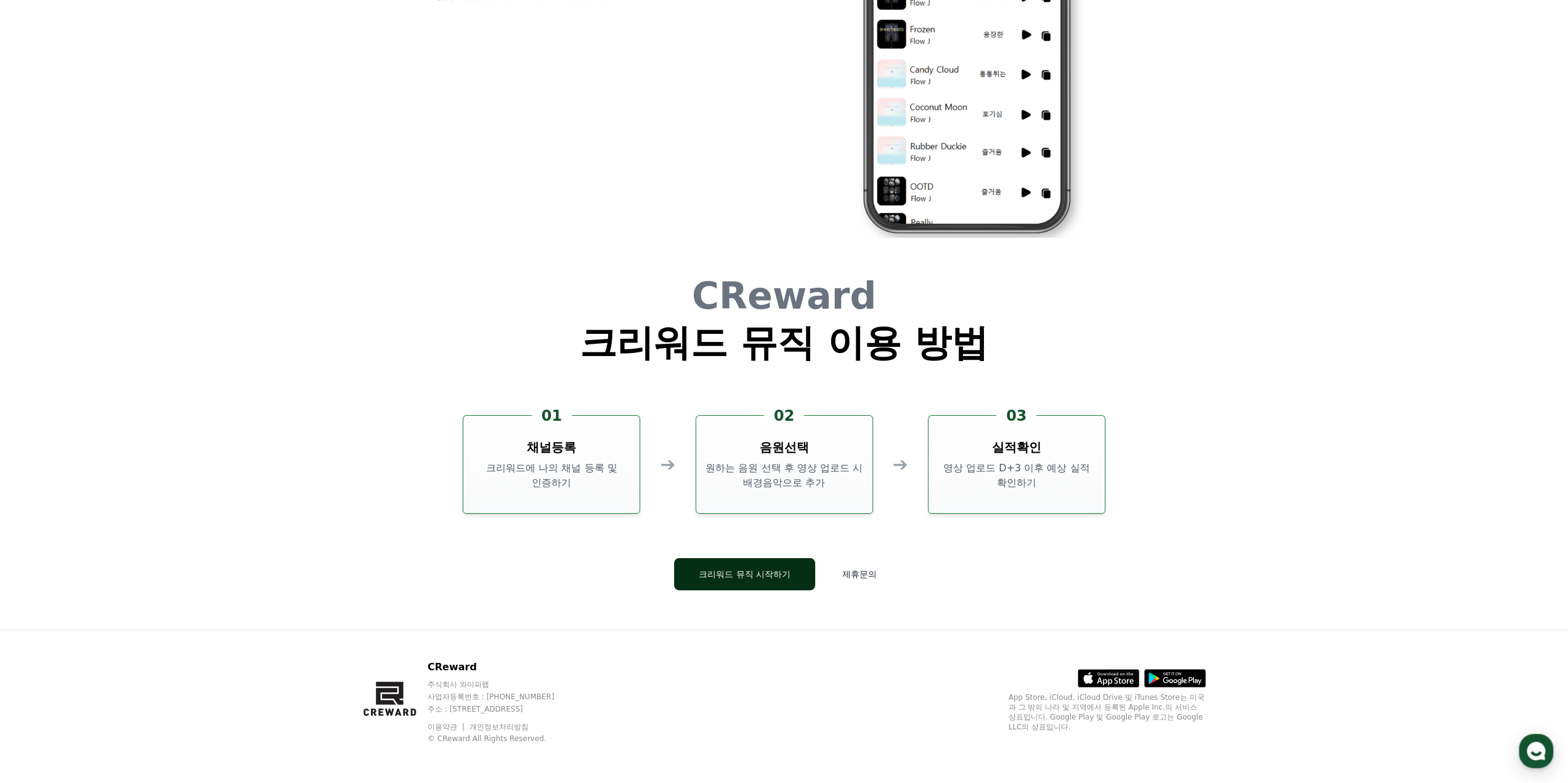
click at [737, 579] on button "크리워드 뮤직 시작하기" at bounding box center [745, 574] width 141 height 32
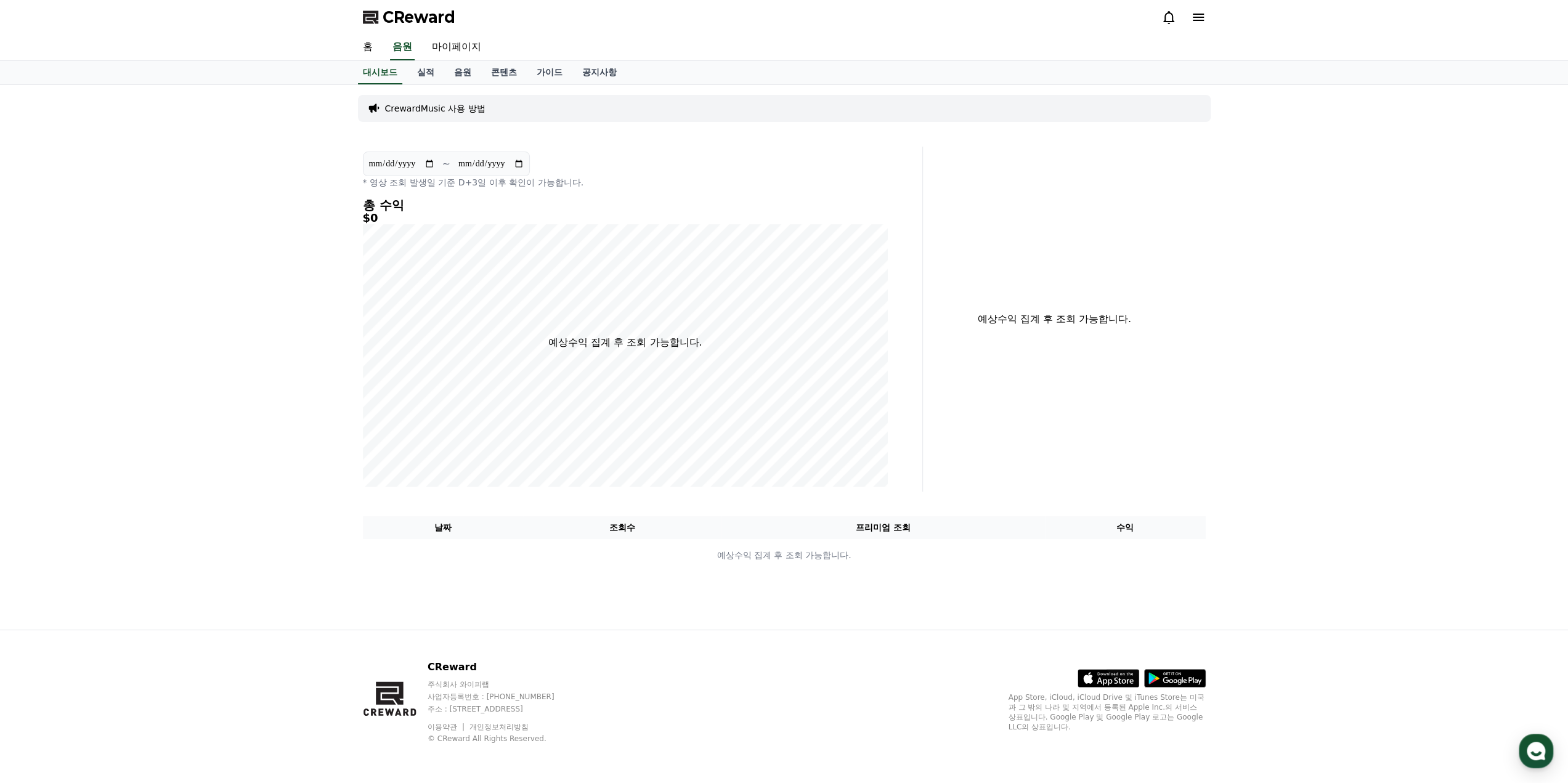
click at [445, 110] on p "CrewardMusic 사용 방법" at bounding box center [435, 108] width 101 height 12
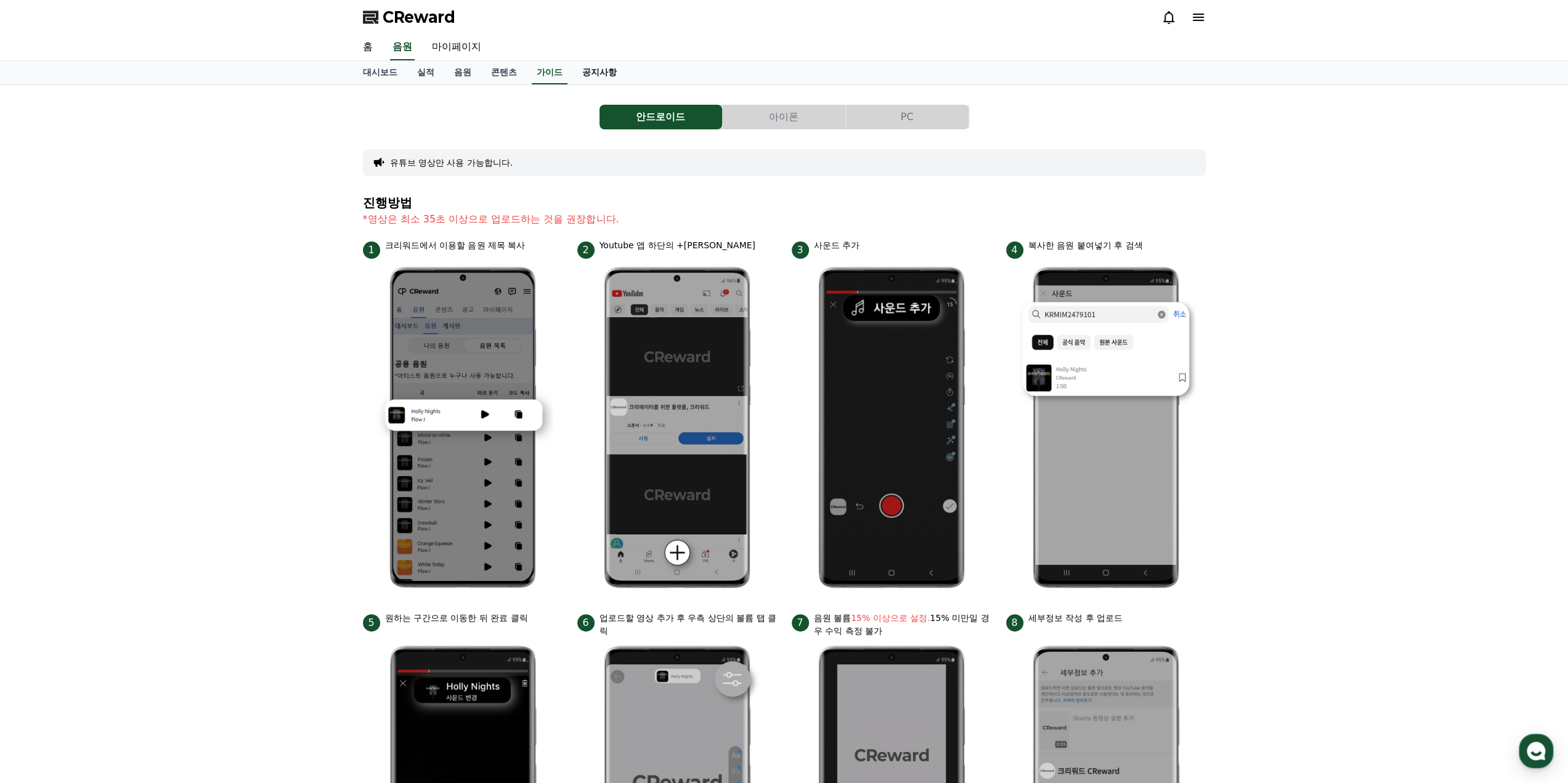
click at [596, 71] on link "공지사항" at bounding box center [599, 72] width 54 height 23
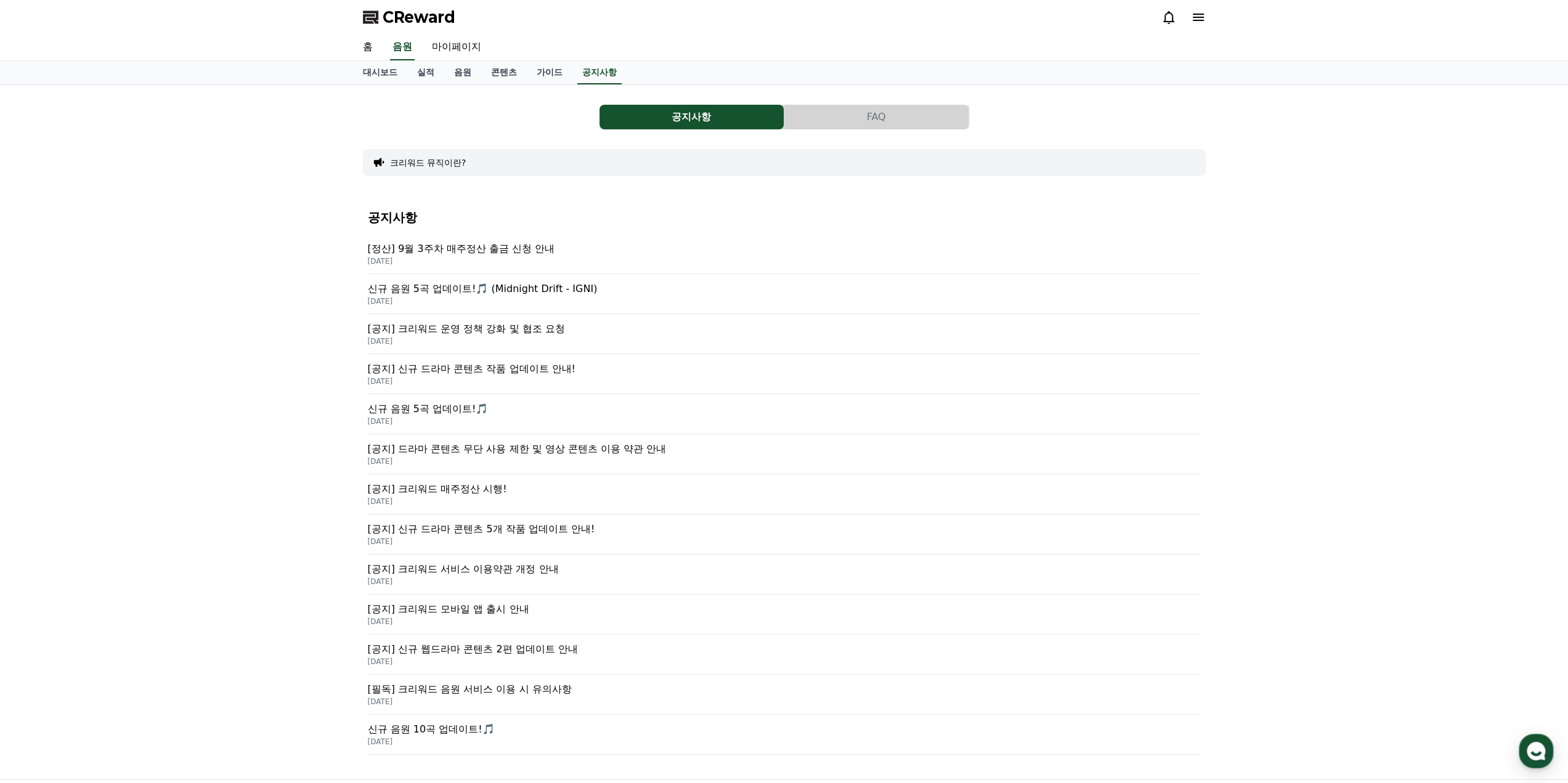
click at [474, 363] on p "[공지] 신규 드라마 콘텐츠 작품 업데이트 안내!" at bounding box center [784, 369] width 833 height 15
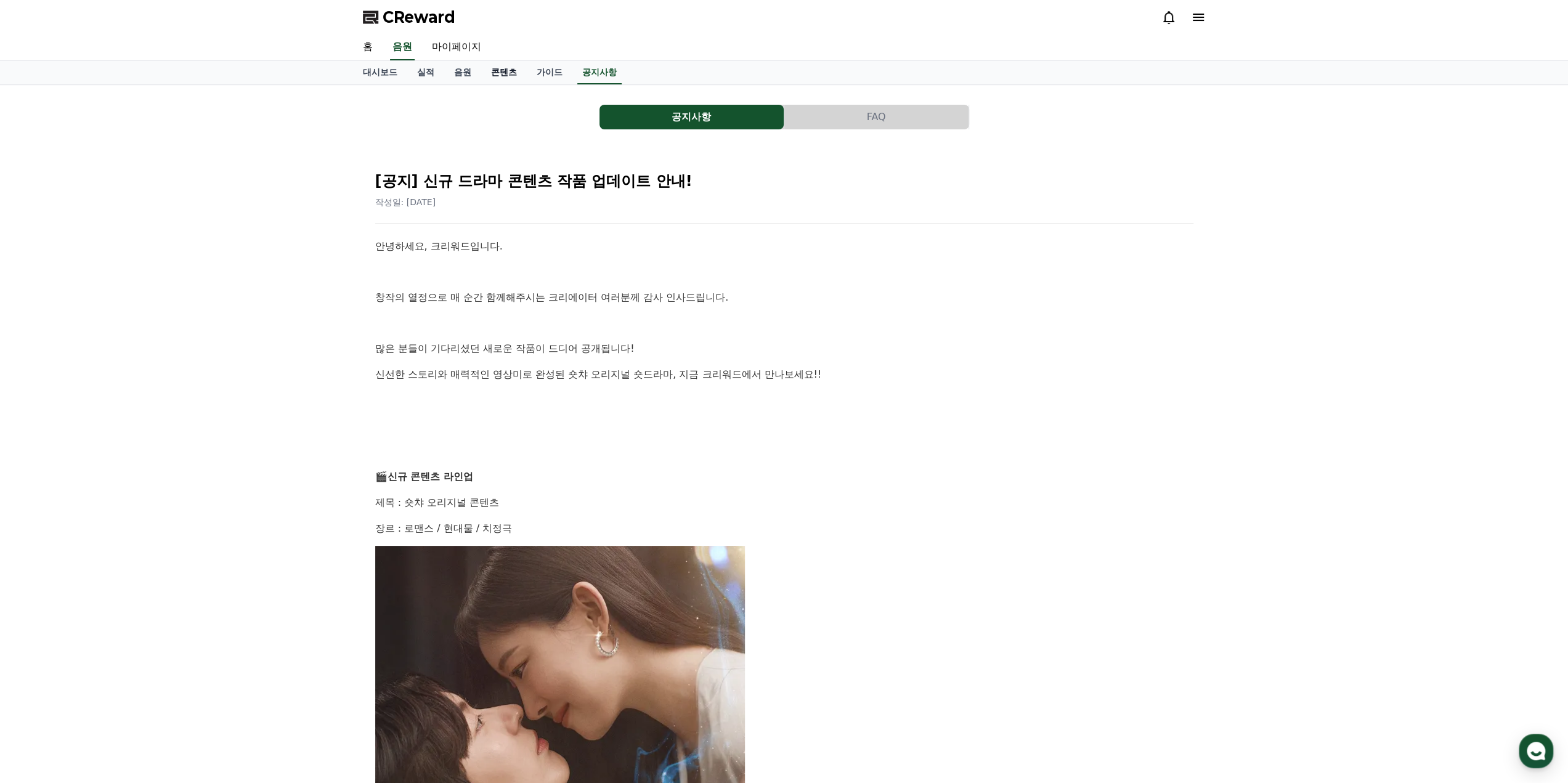
click at [501, 77] on link "콘텐츠" at bounding box center [504, 72] width 46 height 23
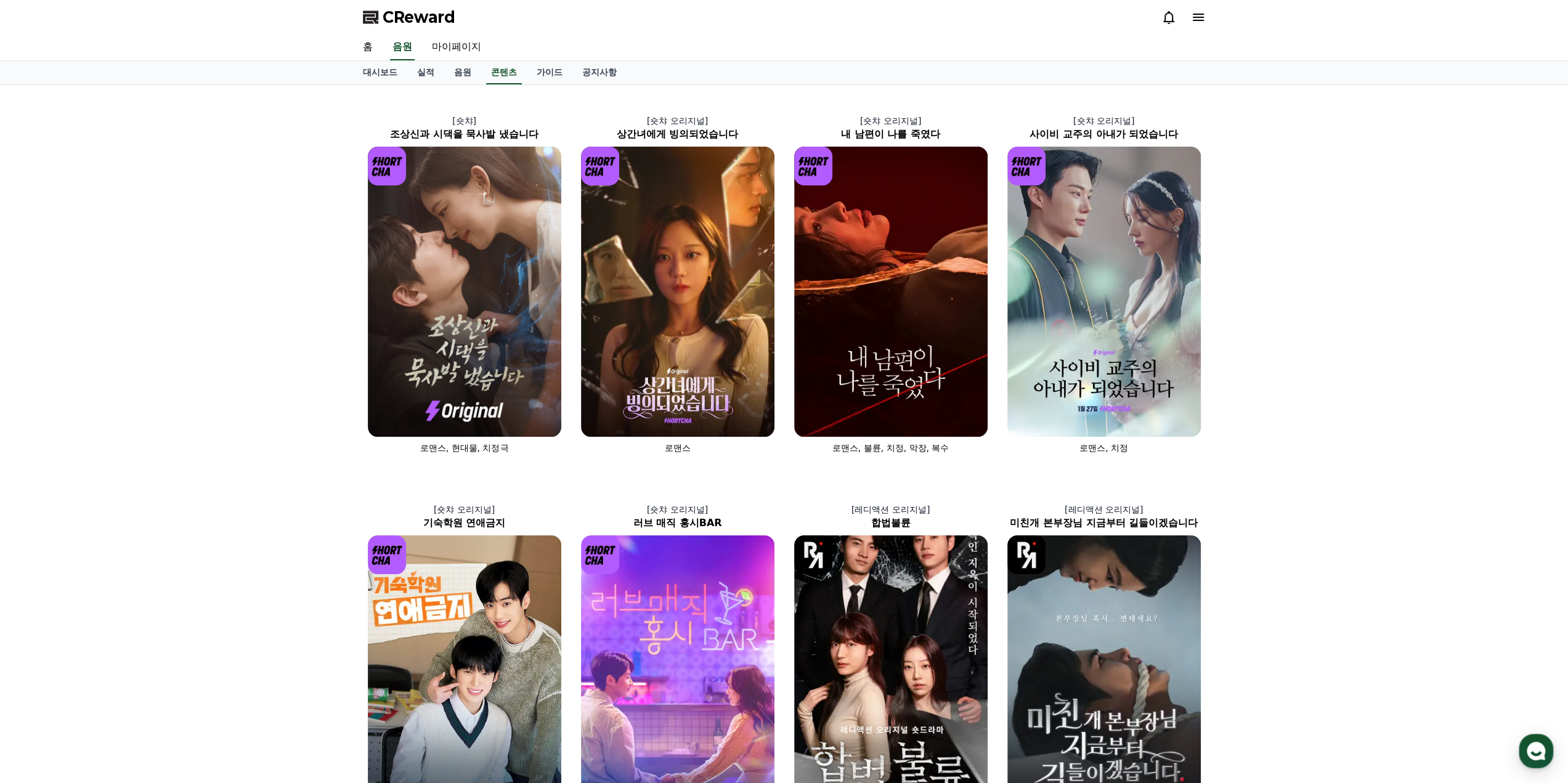
click at [429, 9] on span "CReward" at bounding box center [419, 17] width 73 height 20
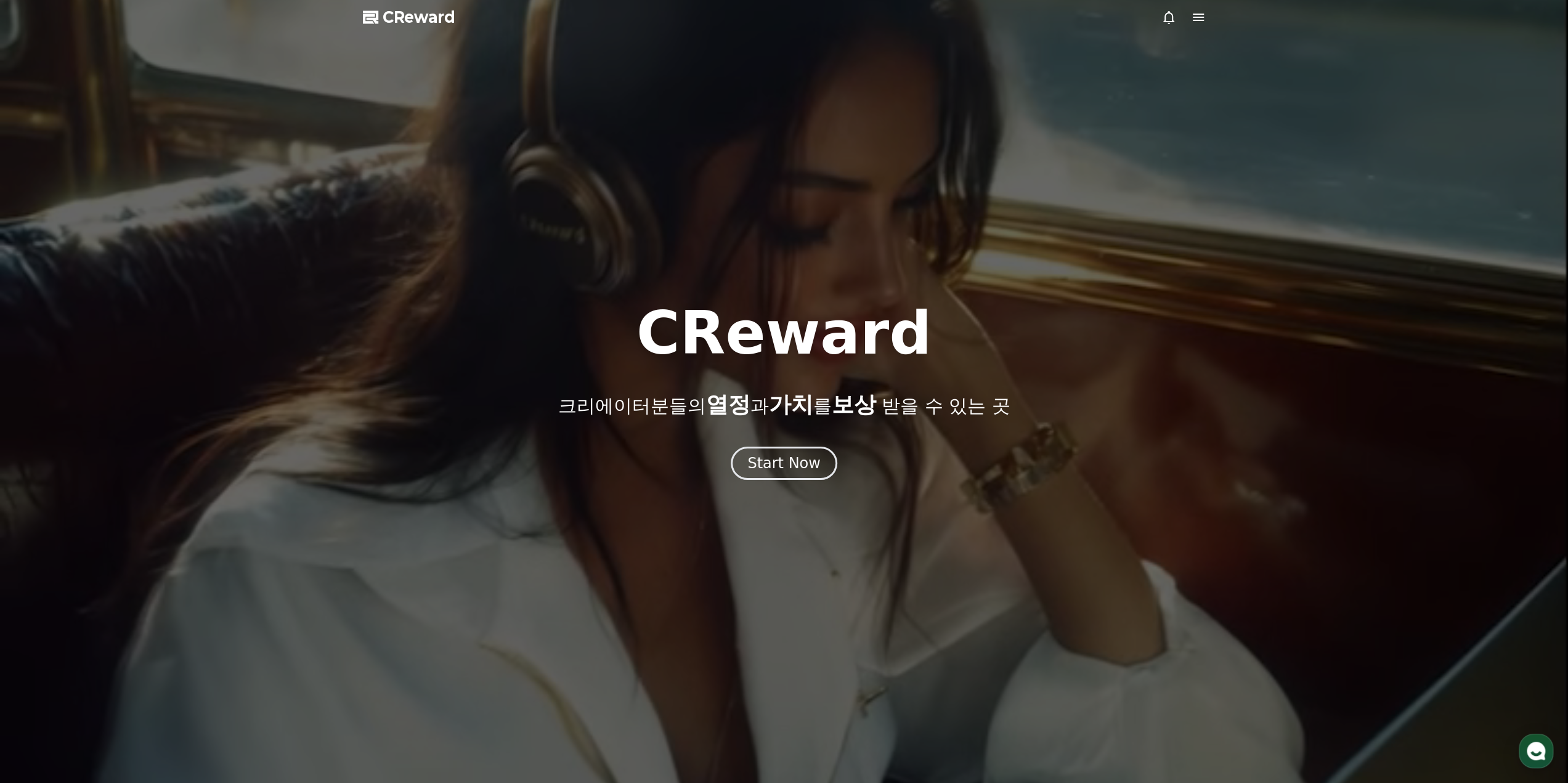
click at [1199, 20] on icon at bounding box center [1198, 17] width 11 height 8
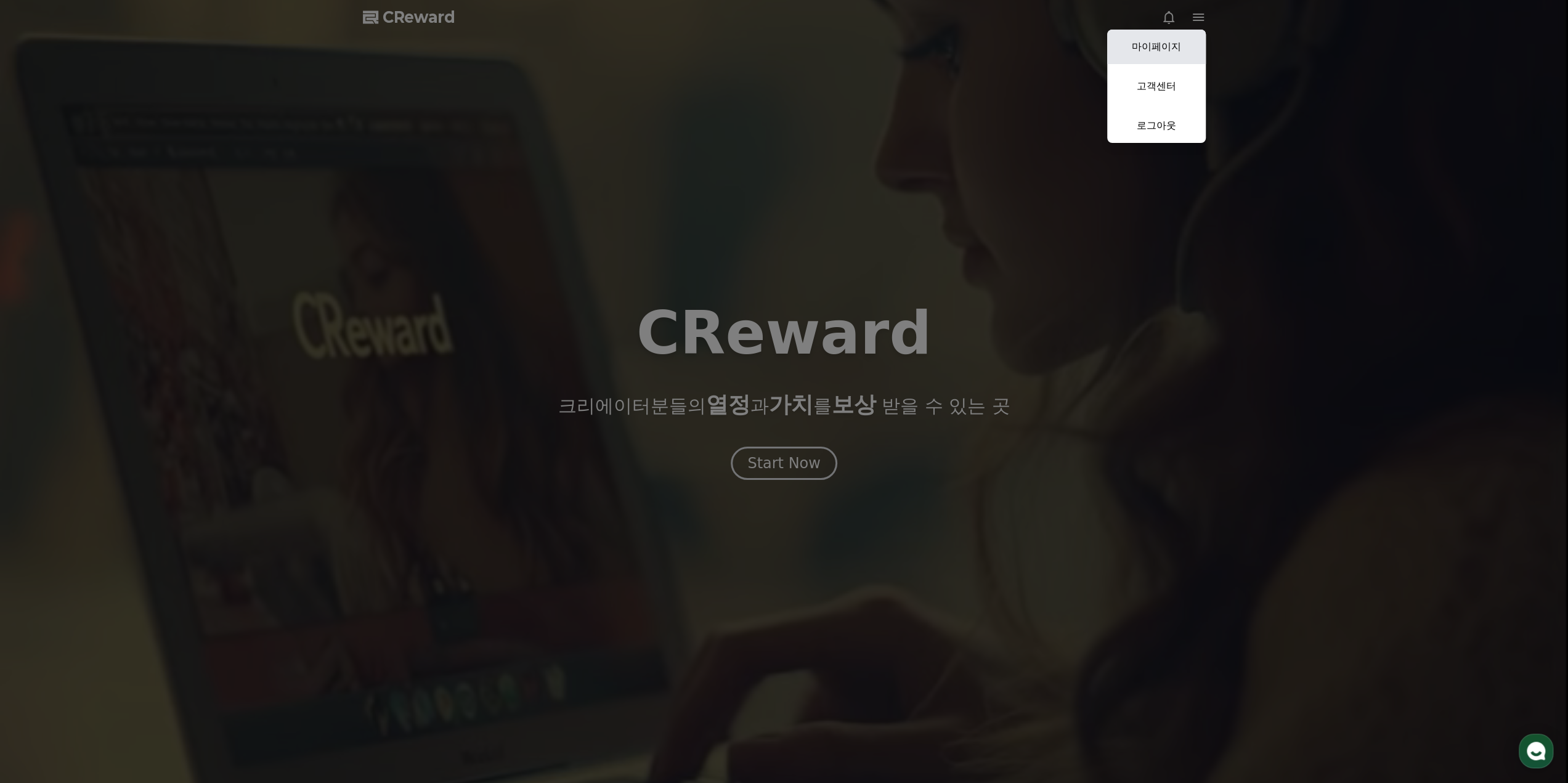
click at [1160, 53] on link "마이페이지" at bounding box center [1156, 47] width 98 height 35
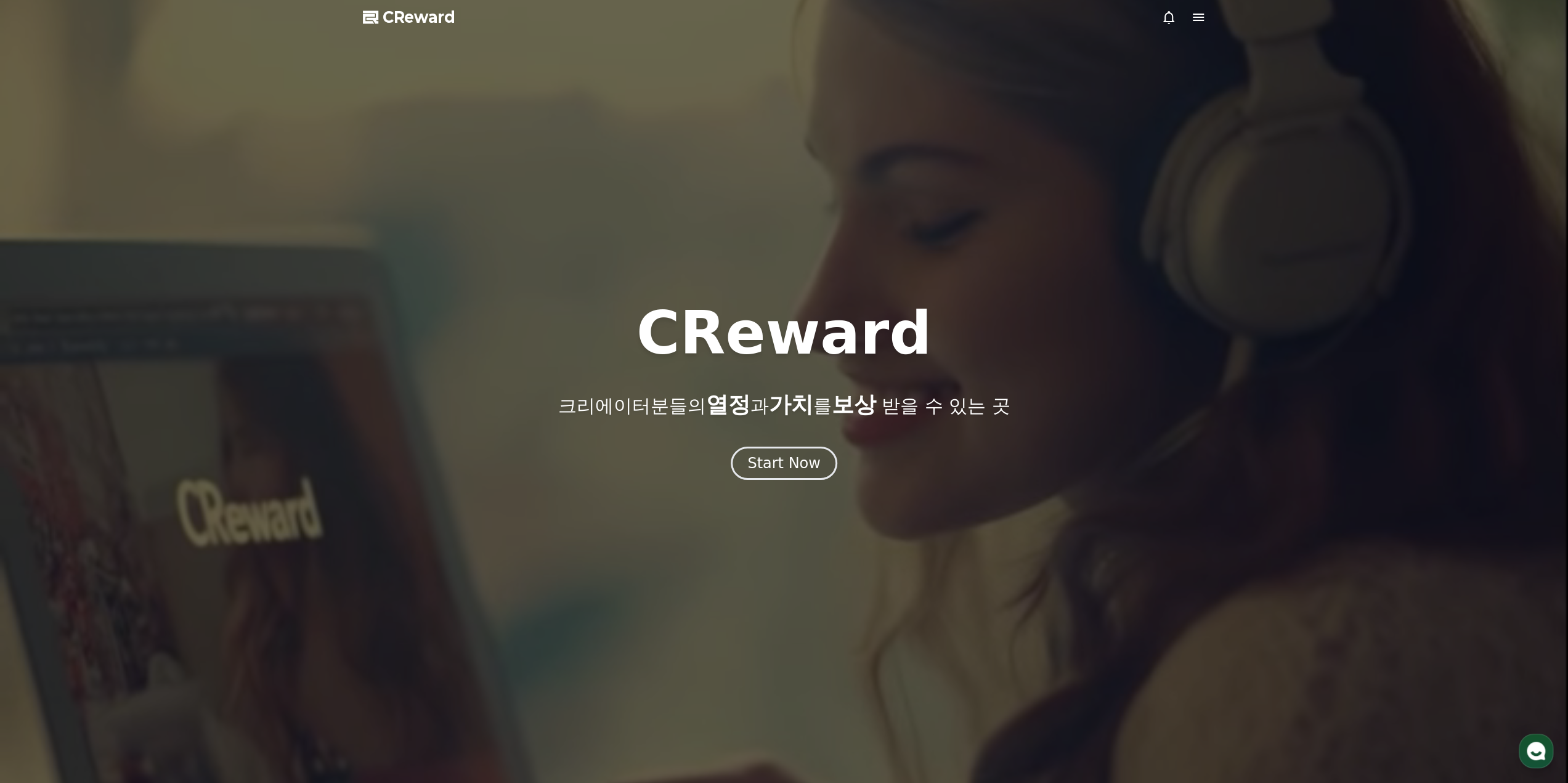
select select "**********"
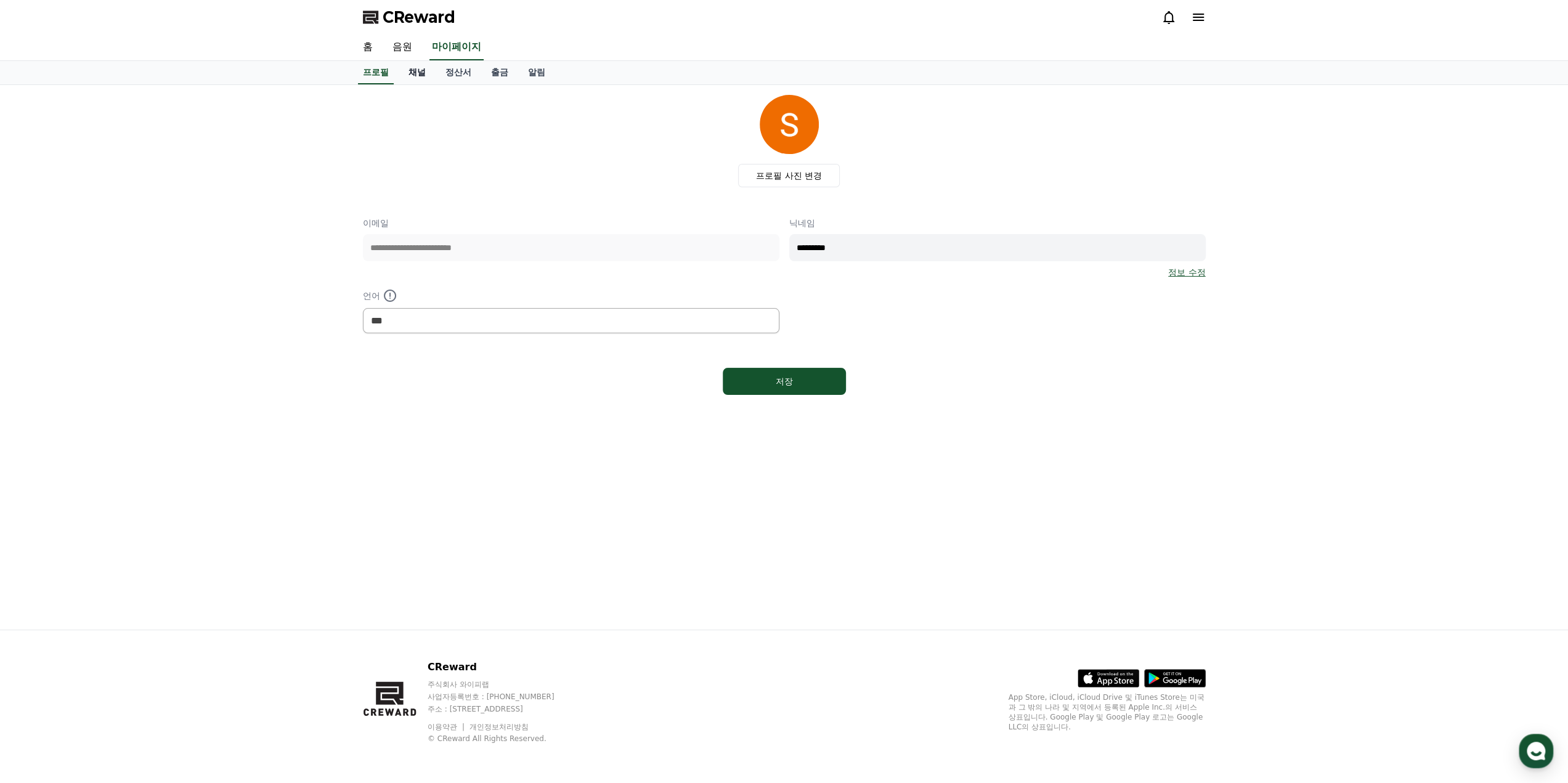
click at [414, 76] on link "채널" at bounding box center [417, 72] width 37 height 23
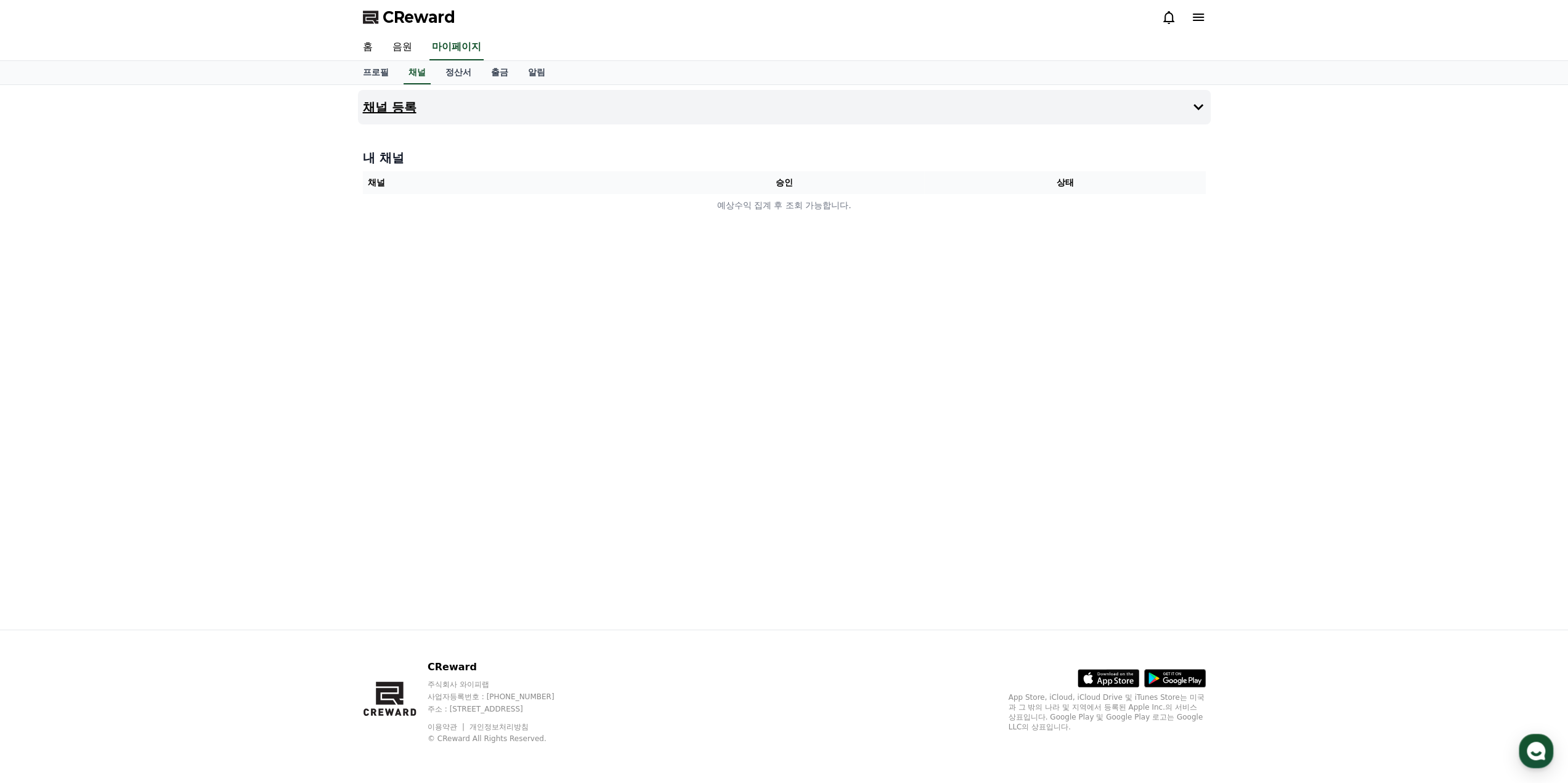
click at [1193, 105] on icon at bounding box center [1198, 107] width 15 height 15
